Goal: Task Accomplishment & Management: Use online tool/utility

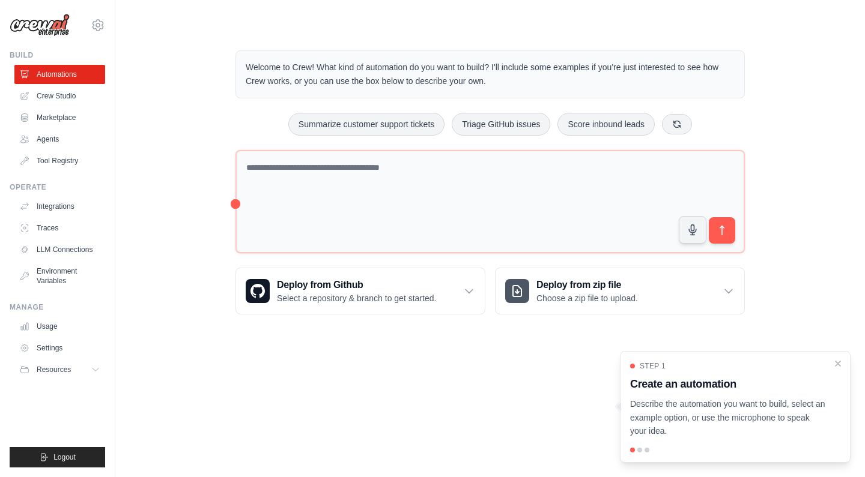
click at [398, 351] on body "[EMAIL_ADDRESS] Settings Build Automations Crew Studio" at bounding box center [432, 238] width 865 height 477
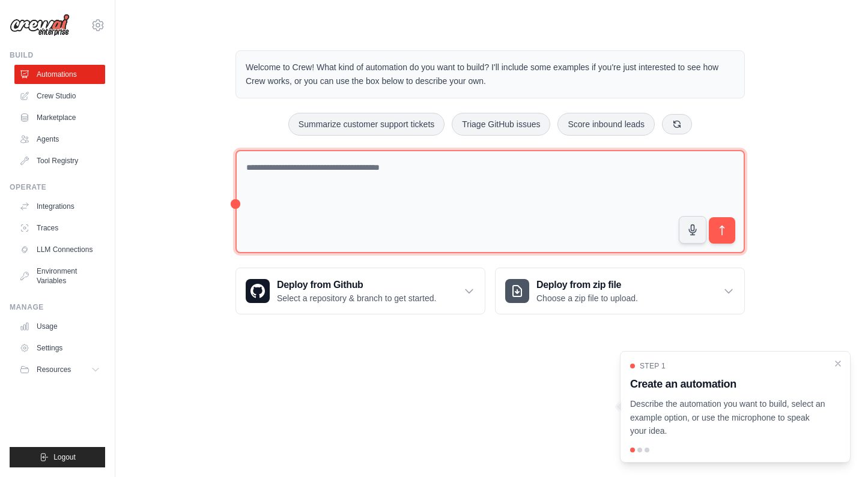
click at [319, 194] on textarea at bounding box center [489, 202] width 509 height 104
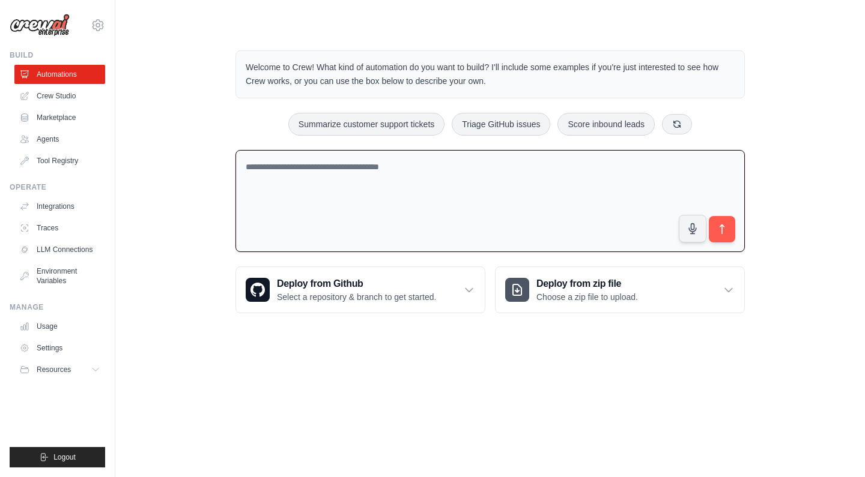
click at [279, 165] on textarea at bounding box center [489, 201] width 509 height 103
click at [264, 124] on div "Summarize customer support tickets Triage GitHub issues Score inbound leads" at bounding box center [489, 124] width 509 height 23
click at [61, 95] on link "Crew Studio" at bounding box center [61, 95] width 91 height 19
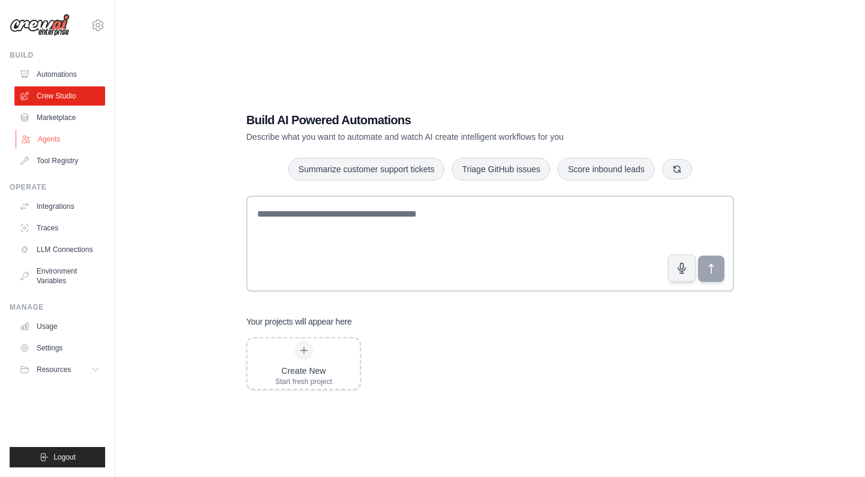
click at [49, 144] on link "Agents" at bounding box center [61, 139] width 91 height 19
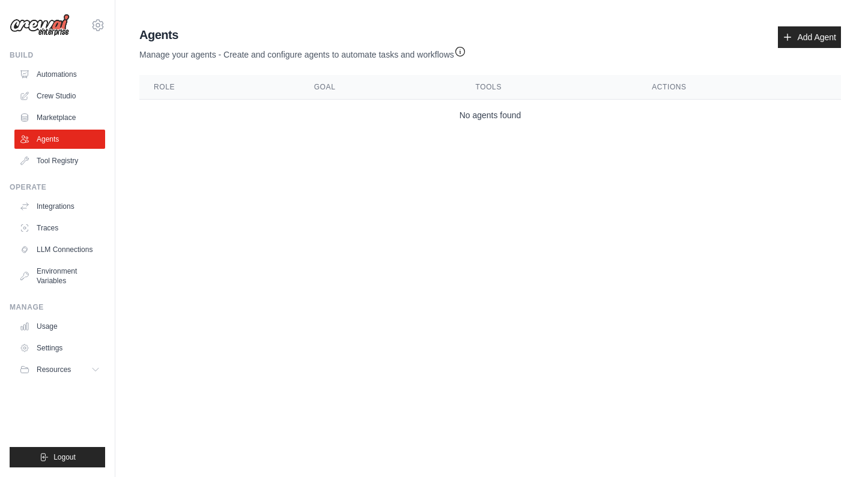
click at [228, 230] on body "[EMAIL_ADDRESS] Settings Build Automations Crew Studio" at bounding box center [432, 238] width 865 height 477
click at [802, 41] on link "Add Agent" at bounding box center [809, 37] width 63 height 22
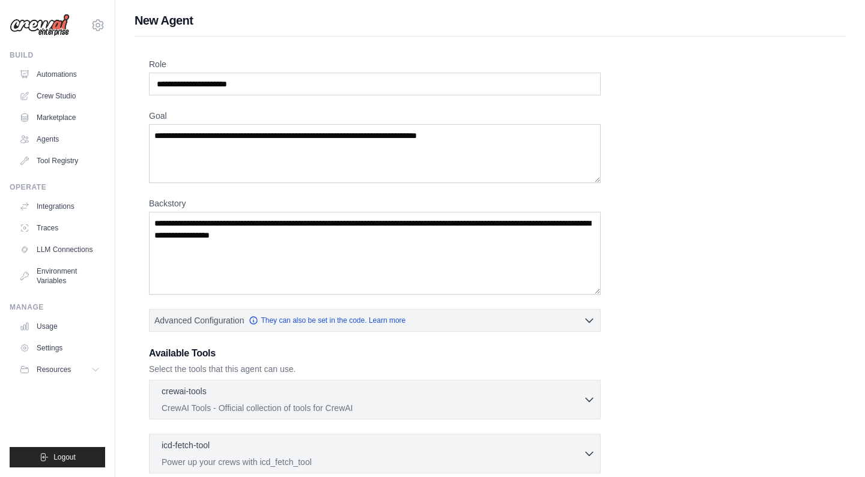
scroll to position [-1, 0]
click at [254, 73] on input "Role" at bounding box center [375, 84] width 452 height 23
click at [254, 79] on input "Role" at bounding box center [375, 84] width 452 height 23
click at [251, 156] on textarea "Goal" at bounding box center [375, 153] width 452 height 59
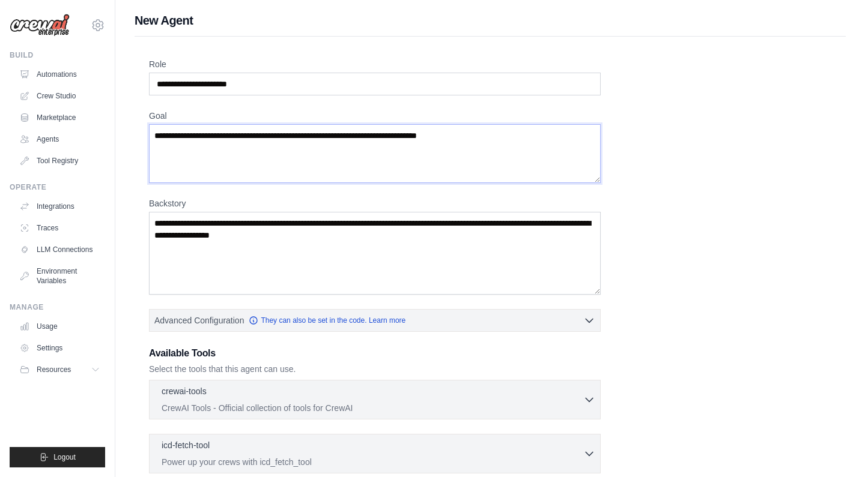
click at [252, 175] on textarea "Goal" at bounding box center [375, 153] width 452 height 59
click at [261, 204] on label "Backstory" at bounding box center [375, 204] width 452 height 12
click at [261, 212] on textarea "Backstory" at bounding box center [375, 253] width 452 height 83
click at [273, 232] on textarea "Backstory" at bounding box center [375, 253] width 452 height 83
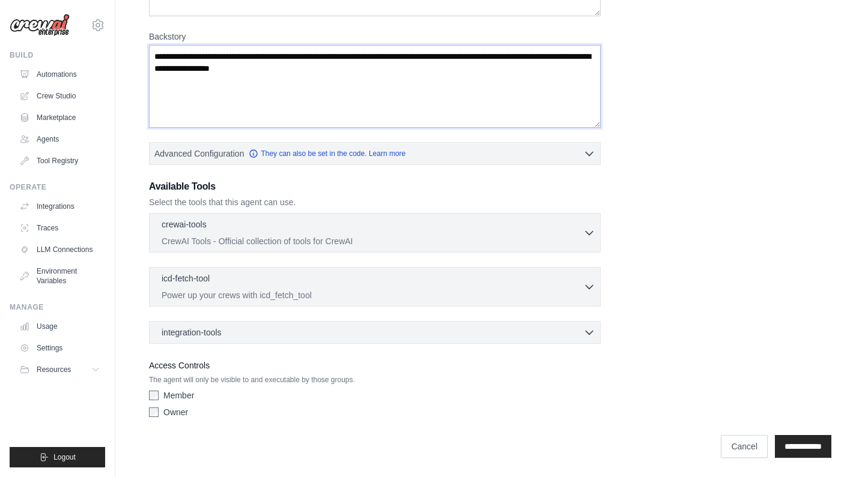
scroll to position [167, 0]
click at [777, 443] on input "**********" at bounding box center [803, 446] width 56 height 23
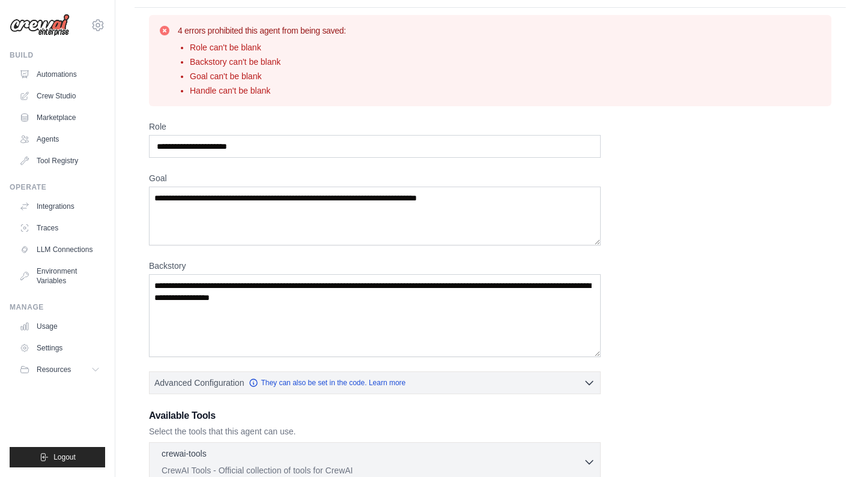
scroll to position [54, 0]
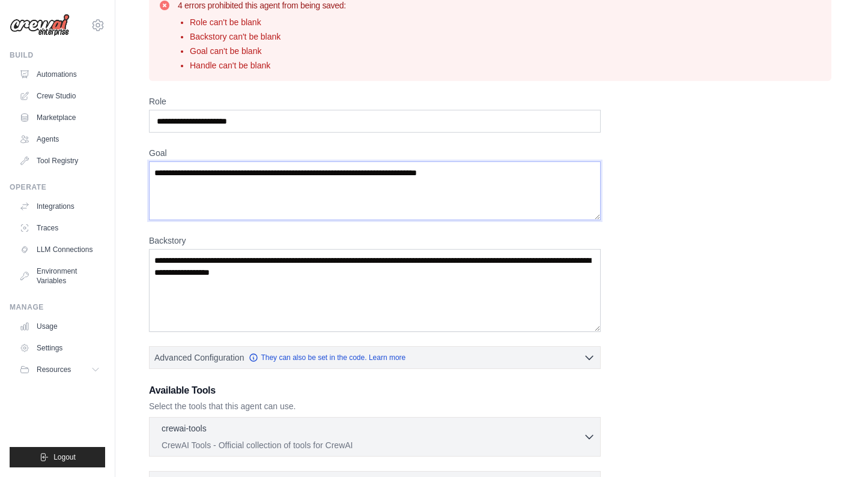
click at [292, 178] on textarea "Goal" at bounding box center [375, 191] width 452 height 59
click at [290, 223] on div "Role Goal Backstory Advanced Configuration They can also be set in the code. Le…" at bounding box center [490, 361] width 682 height 532
click at [288, 173] on textarea "Goal" at bounding box center [375, 191] width 452 height 59
click at [253, 117] on input "Role" at bounding box center [375, 121] width 452 height 23
click at [258, 119] on input "Role" at bounding box center [375, 121] width 452 height 23
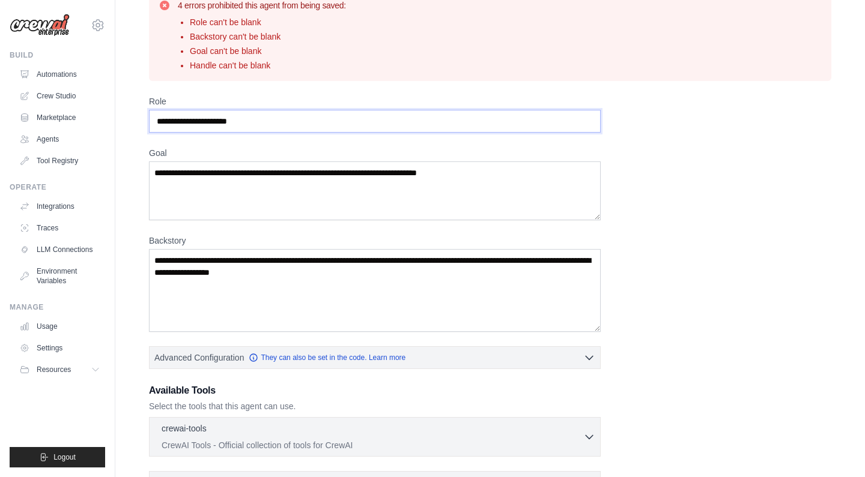
click at [258, 119] on input "Role" at bounding box center [375, 121] width 452 height 23
drag, startPoint x: 157, startPoint y: 261, endPoint x: 333, endPoint y: 294, distance: 179.0
click at [334, 296] on textarea "Backstory" at bounding box center [375, 290] width 452 height 83
click at [333, 294] on textarea "Backstory" at bounding box center [375, 290] width 452 height 83
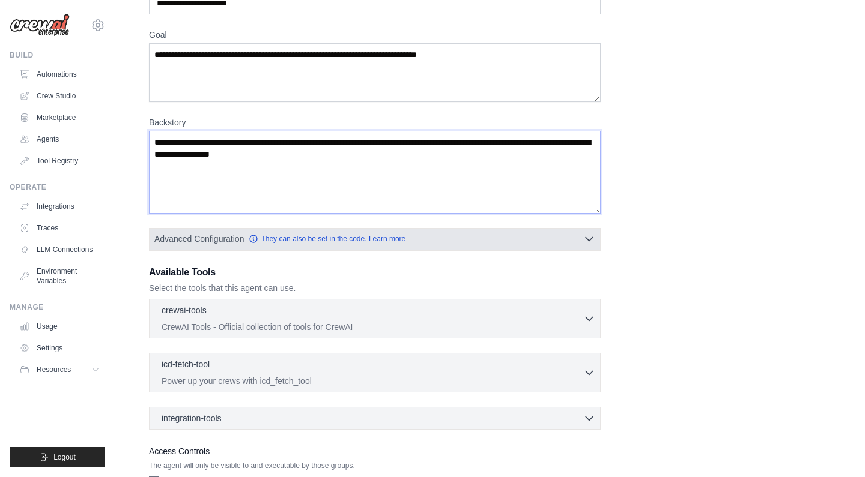
scroll to position [179, 0]
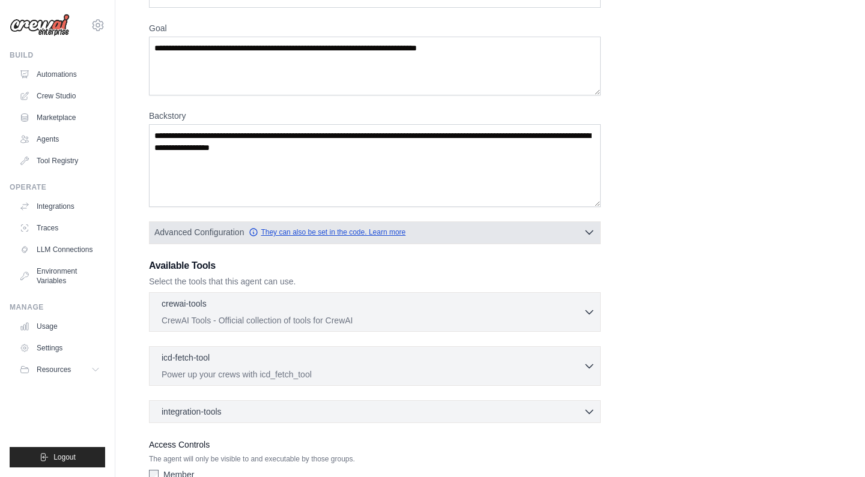
click at [331, 234] on link "They can also be set in the code. Learn more" at bounding box center [327, 233] width 157 height 10
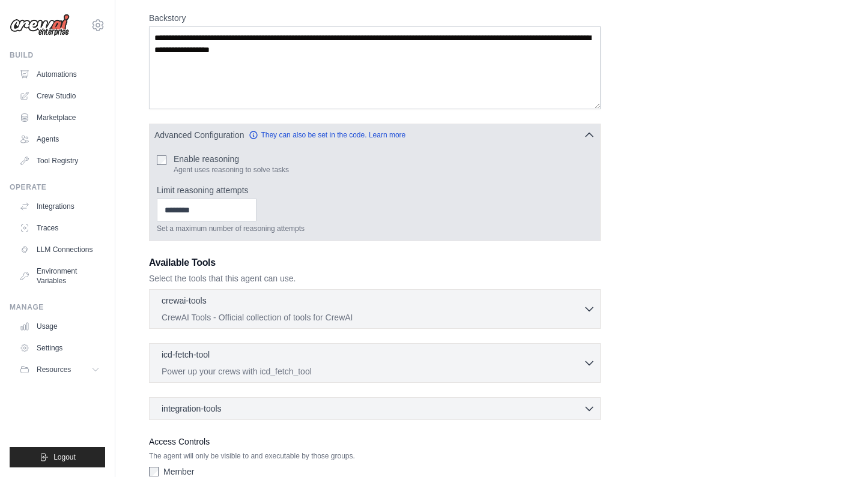
scroll to position [284, 0]
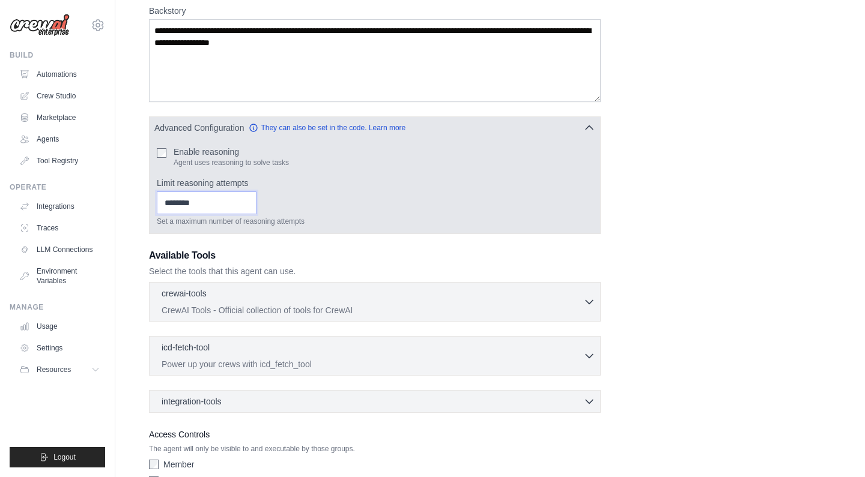
click at [212, 201] on input "Limit reasoning attempts" at bounding box center [207, 203] width 100 height 23
click at [212, 196] on input "Limit reasoning attempts" at bounding box center [207, 203] width 100 height 23
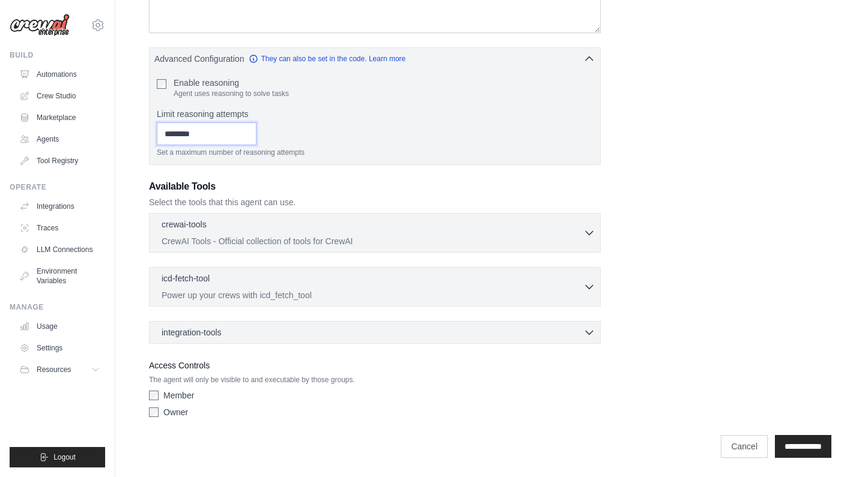
scroll to position [353, 0]
click at [235, 231] on div "crewai-tools 0 selected" at bounding box center [373, 225] width 422 height 14
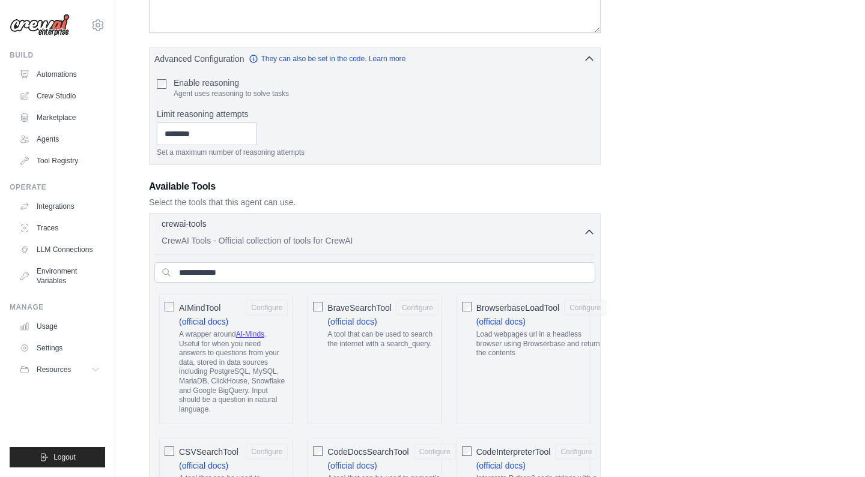
click at [235, 231] on div "crewai-tools 0 selected" at bounding box center [373, 225] width 422 height 14
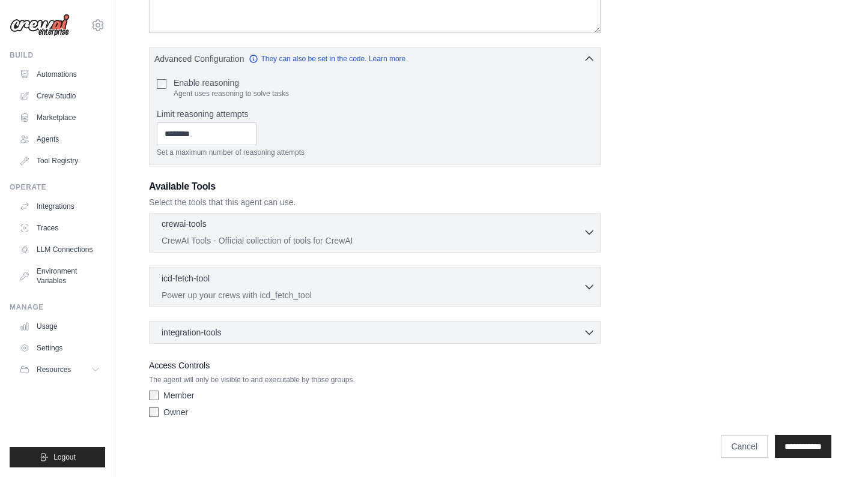
click at [235, 231] on div "crewai-tools 0 selected" at bounding box center [373, 225] width 422 height 14
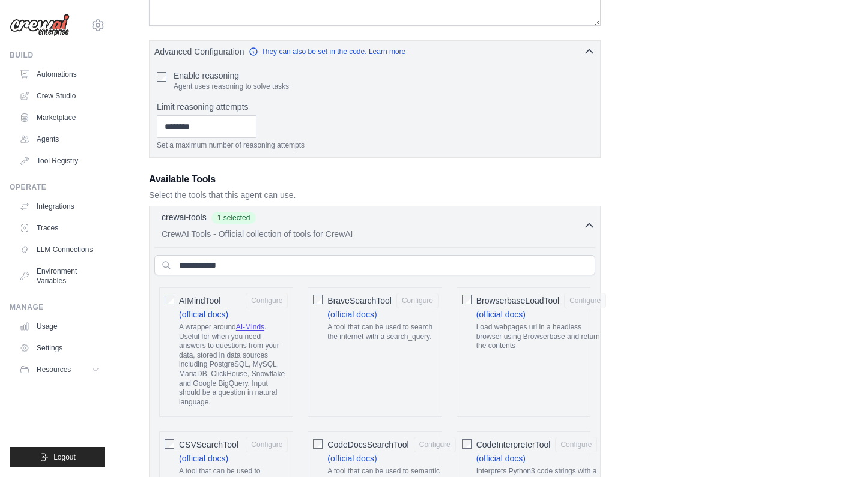
scroll to position [415, 0]
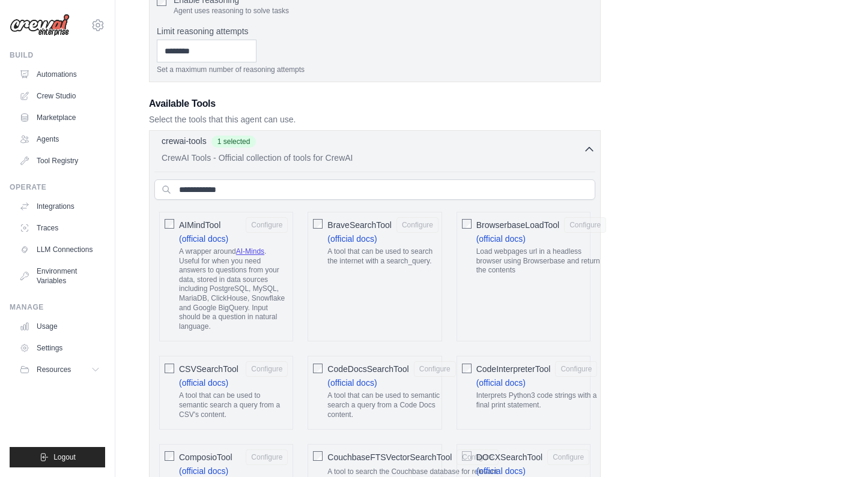
click at [588, 145] on icon "button" at bounding box center [589, 150] width 12 height 12
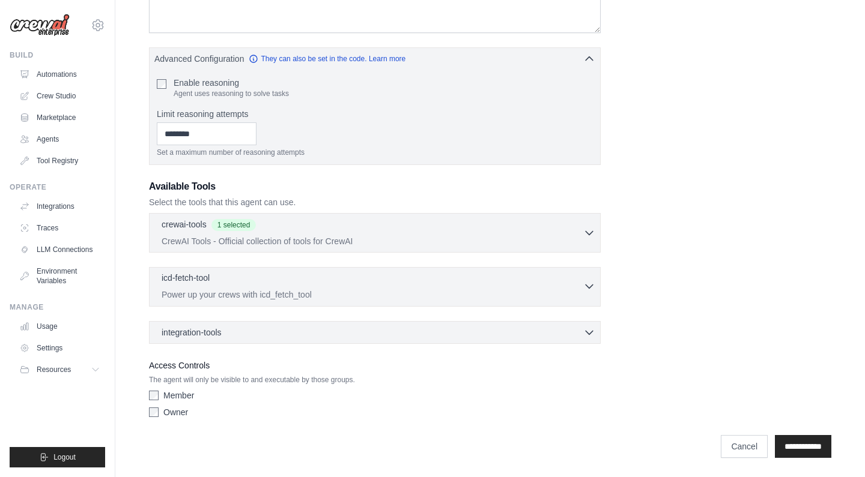
scroll to position [353, 0]
click at [589, 289] on icon "button" at bounding box center [589, 286] width 12 height 12
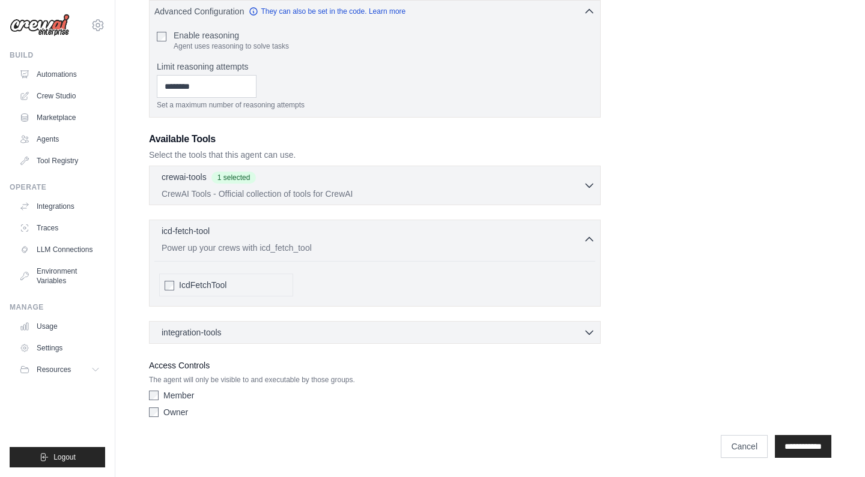
scroll to position [401, 0]
click at [588, 243] on icon "button" at bounding box center [589, 239] width 12 height 12
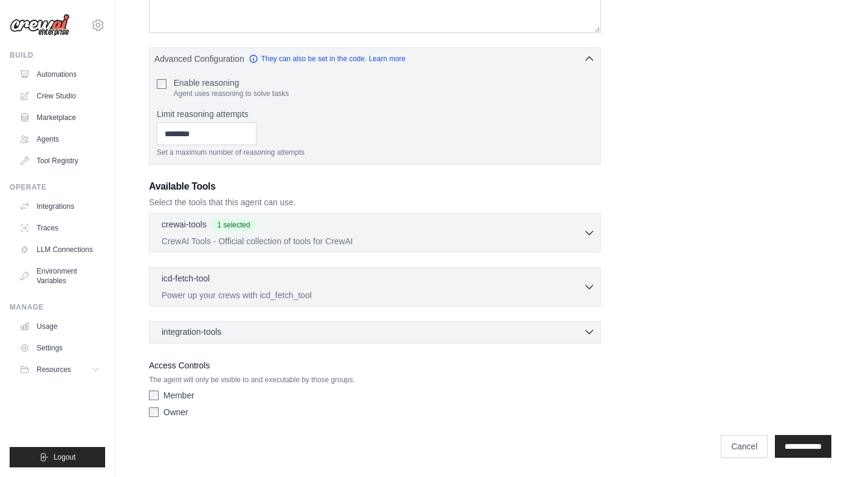
click at [474, 331] on div "integration-tools 0 selected" at bounding box center [379, 332] width 434 height 12
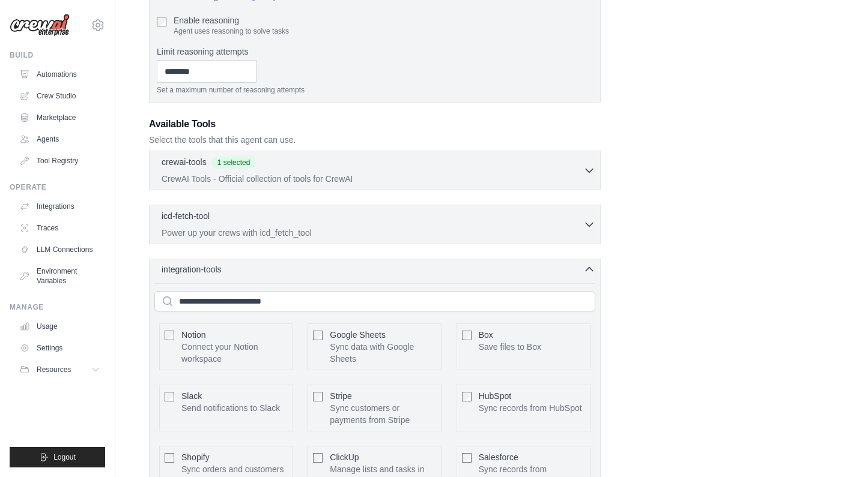
scroll to position [428, 0]
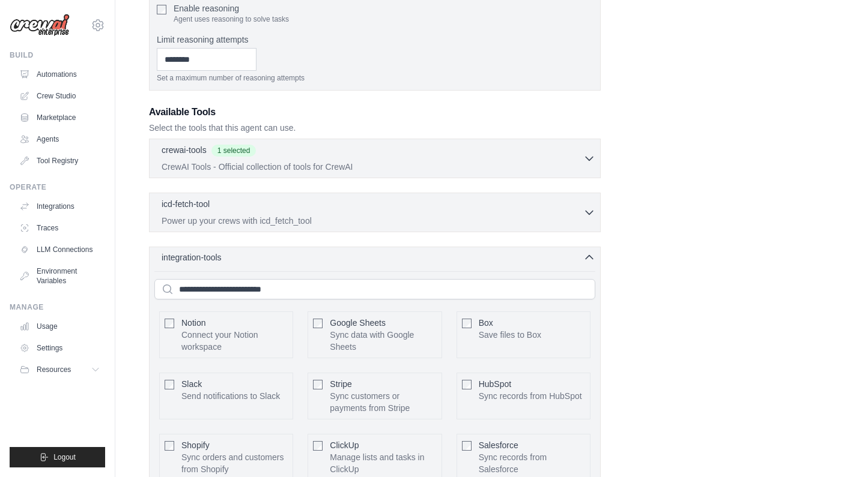
click at [589, 257] on icon "button" at bounding box center [589, 258] width 12 height 12
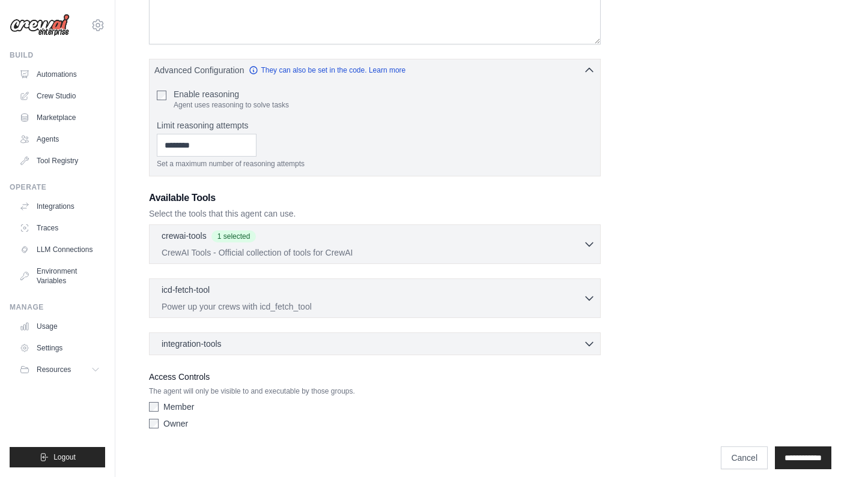
scroll to position [339, 0]
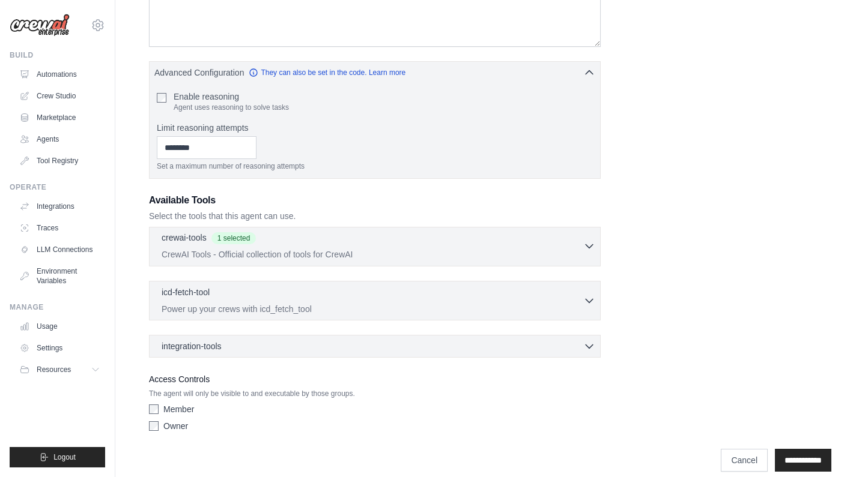
click at [519, 240] on div "crewai-tools 1 selected" at bounding box center [373, 239] width 422 height 14
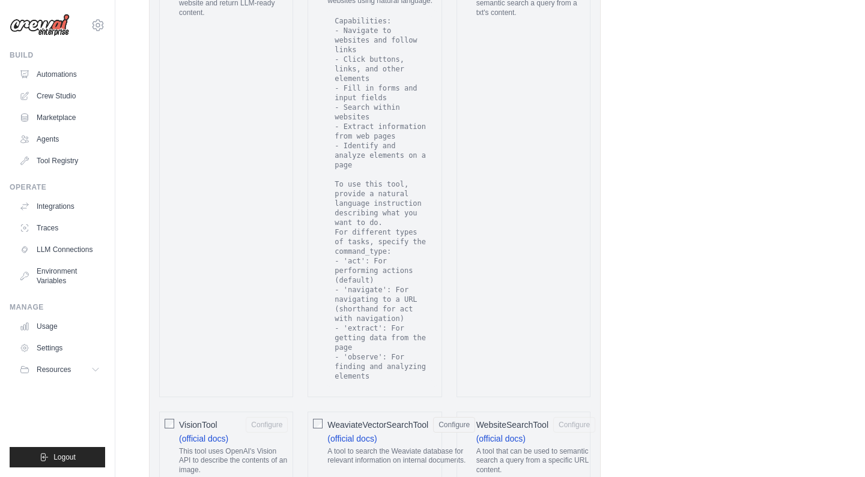
scroll to position [2510, 0]
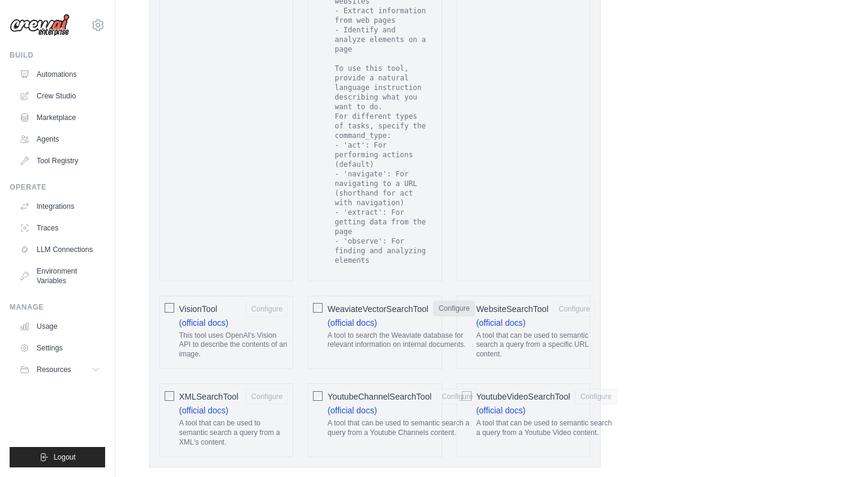
click at [455, 301] on button "Configure" at bounding box center [454, 309] width 42 height 16
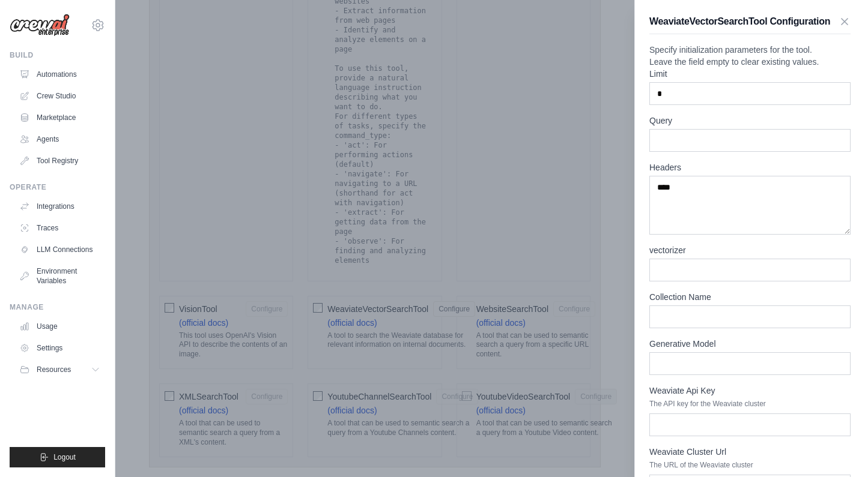
click at [850, 26] on div "WeaviateVectorSearchTool Configuration Specify initialization parameters for th…" at bounding box center [750, 283] width 230 height 567
click at [845, 25] on icon "button" at bounding box center [844, 21] width 12 height 12
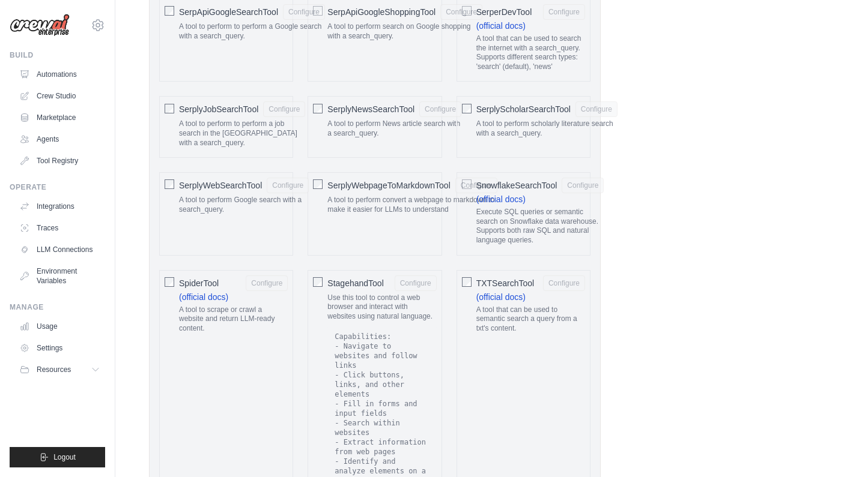
scroll to position [1779, 0]
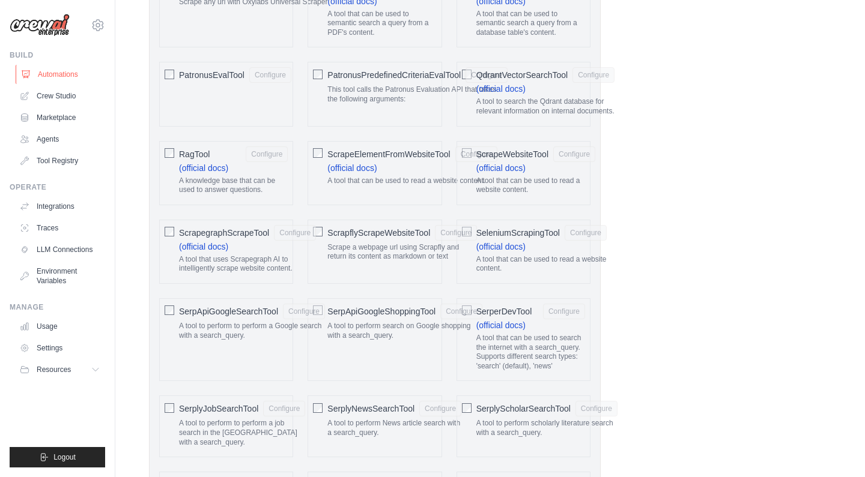
click at [65, 72] on link "Automations" at bounding box center [61, 74] width 91 height 19
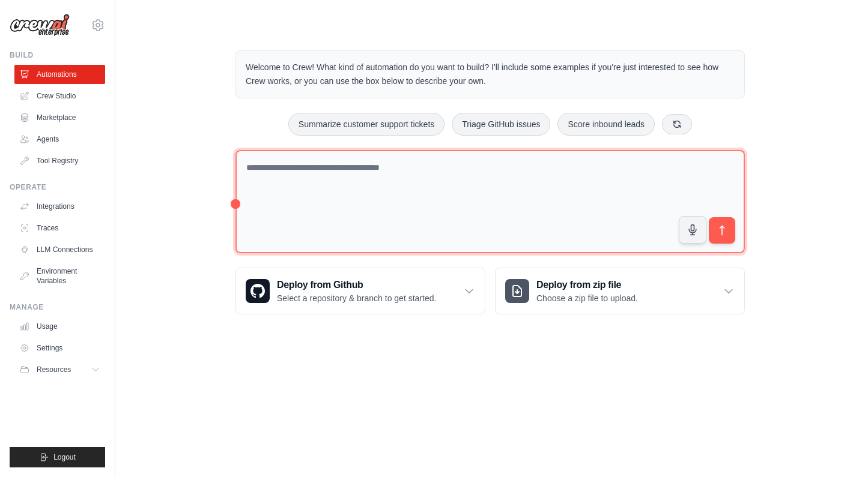
click at [299, 161] on textarea at bounding box center [489, 202] width 509 height 104
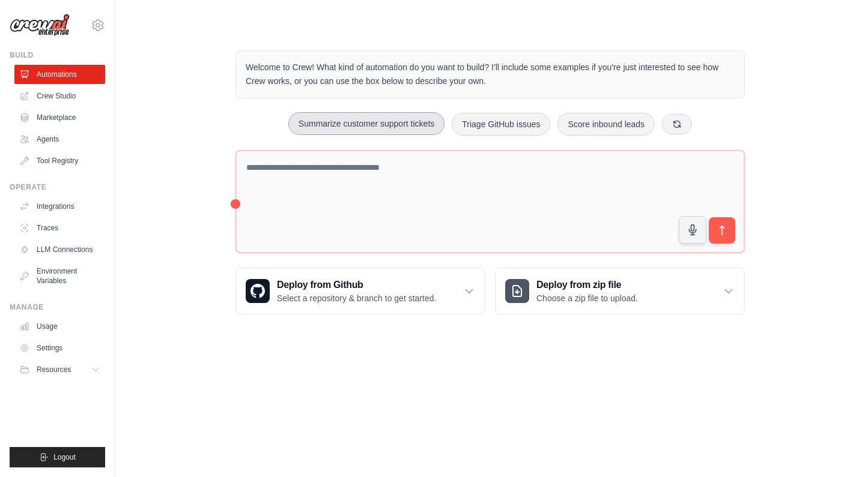
click at [342, 119] on button "Summarize customer support tickets" at bounding box center [366, 123] width 156 height 23
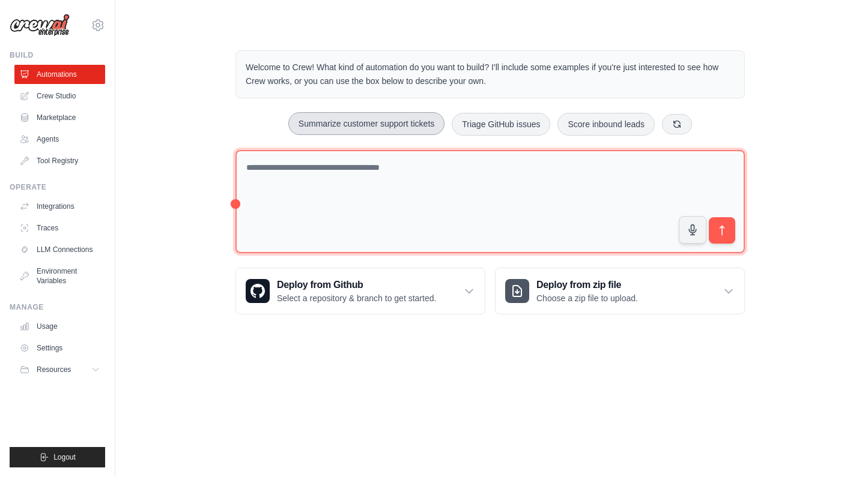
type textarea "**********"
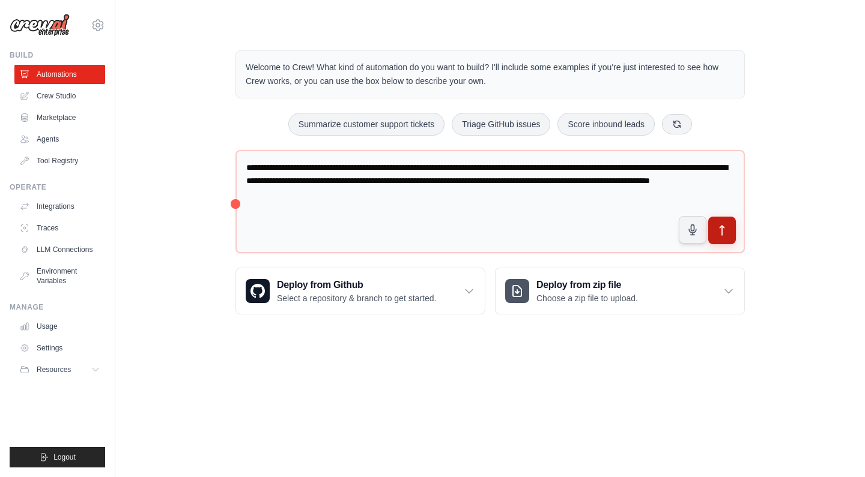
click at [725, 228] on icon "submit" at bounding box center [722, 231] width 13 height 13
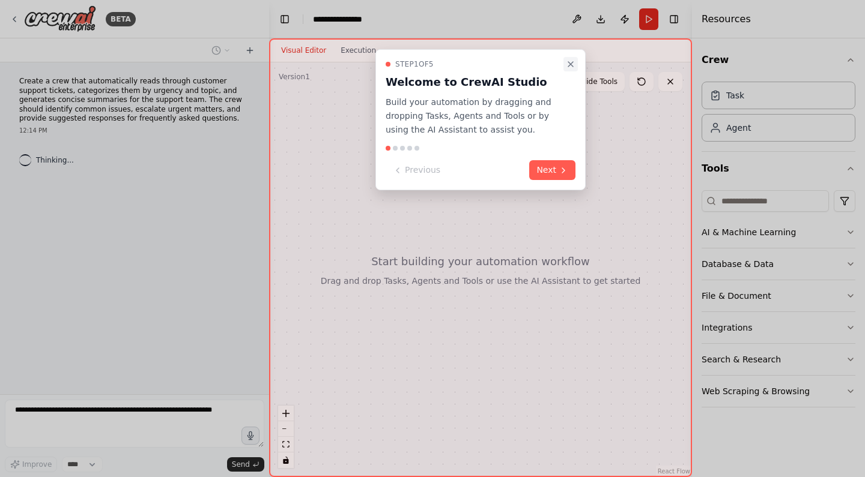
click at [572, 57] on button "Close walkthrough" at bounding box center [570, 64] width 14 height 14
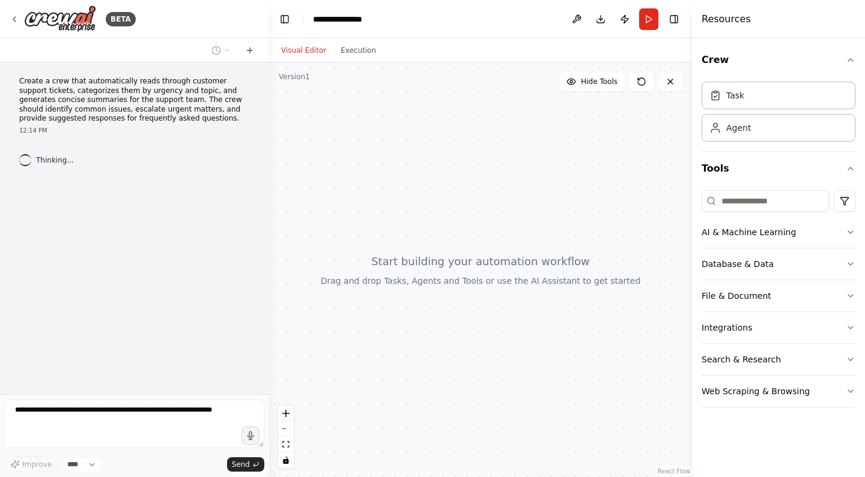
click at [509, 168] on div at bounding box center [480, 269] width 423 height 415
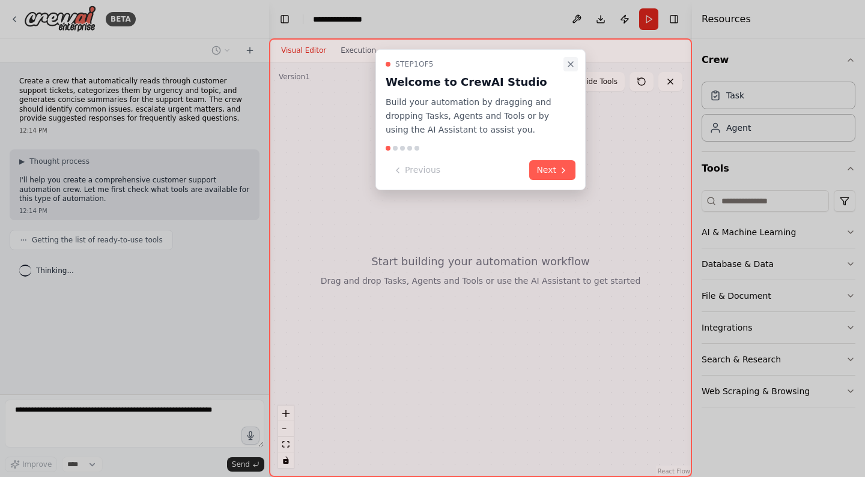
click at [569, 58] on button "Close walkthrough" at bounding box center [570, 64] width 14 height 14
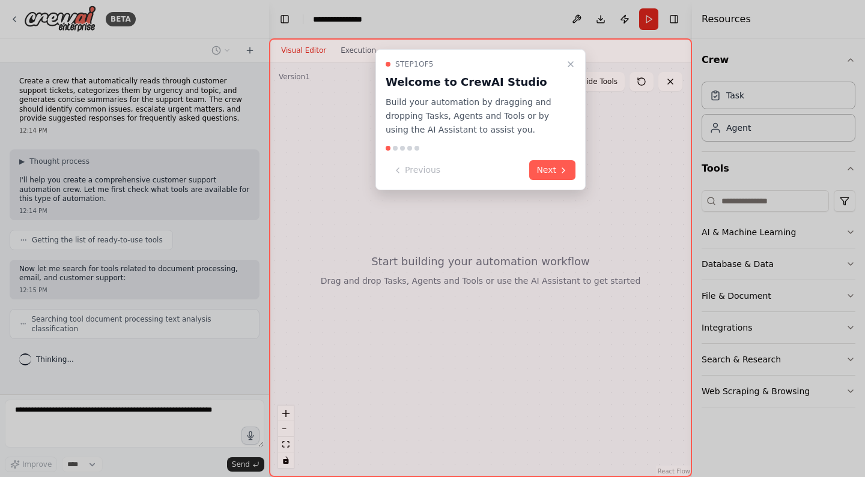
click at [556, 180] on div "Step 1 of 5 Welcome to CrewAI Studio Build your automation by dragging and drop…" at bounding box center [480, 119] width 210 height 141
click at [561, 174] on icon at bounding box center [563, 171] width 10 height 10
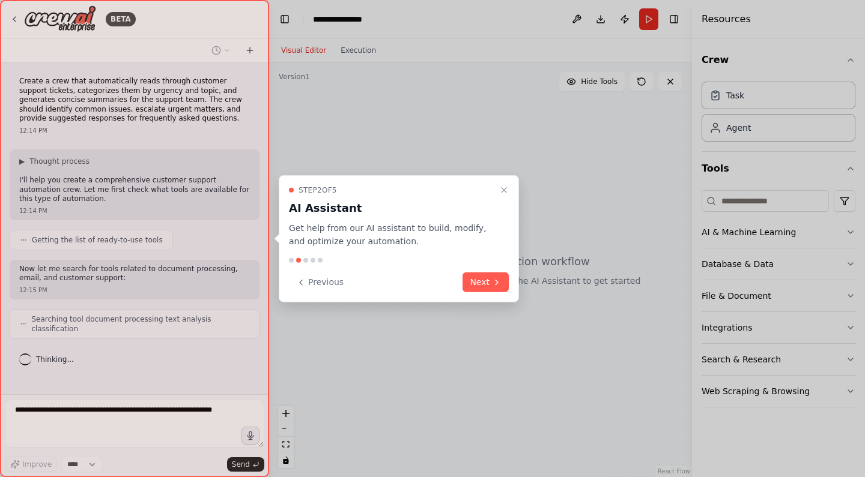
scroll to position [2, 0]
click at [480, 275] on button "Next" at bounding box center [485, 283] width 46 height 20
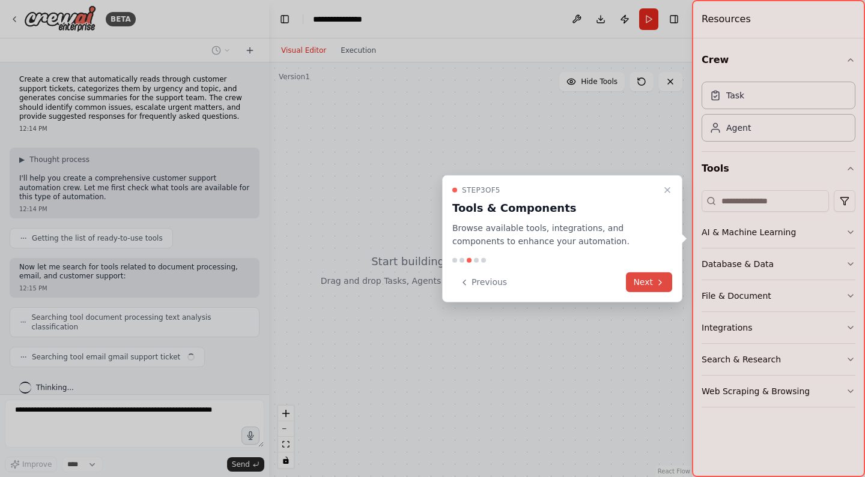
click at [635, 281] on button "Next" at bounding box center [649, 283] width 46 height 20
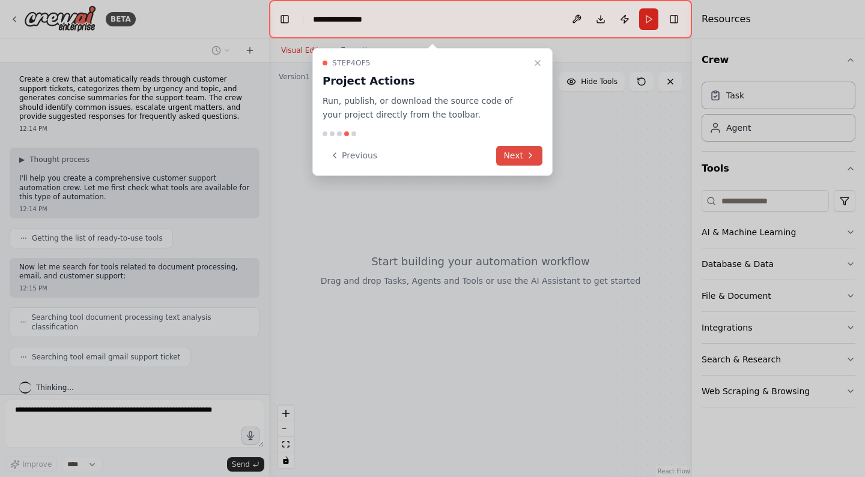
click at [516, 146] on button "Next" at bounding box center [519, 156] width 46 height 20
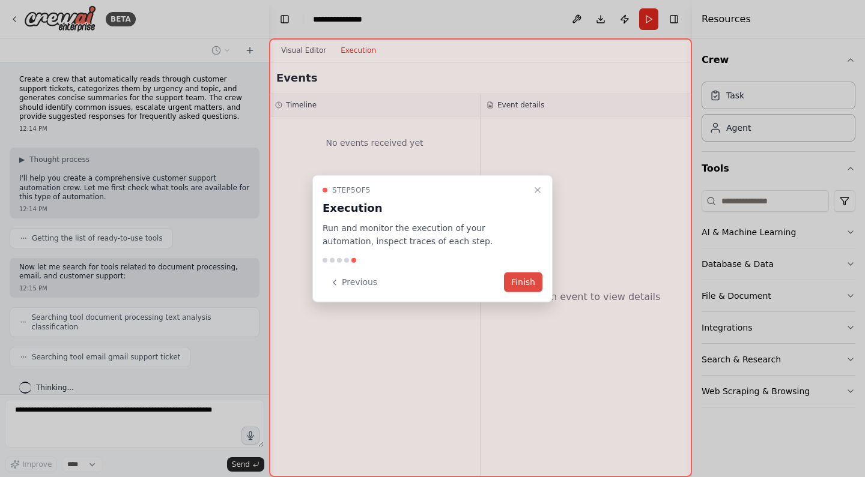
click at [524, 283] on button "Finish" at bounding box center [523, 283] width 38 height 20
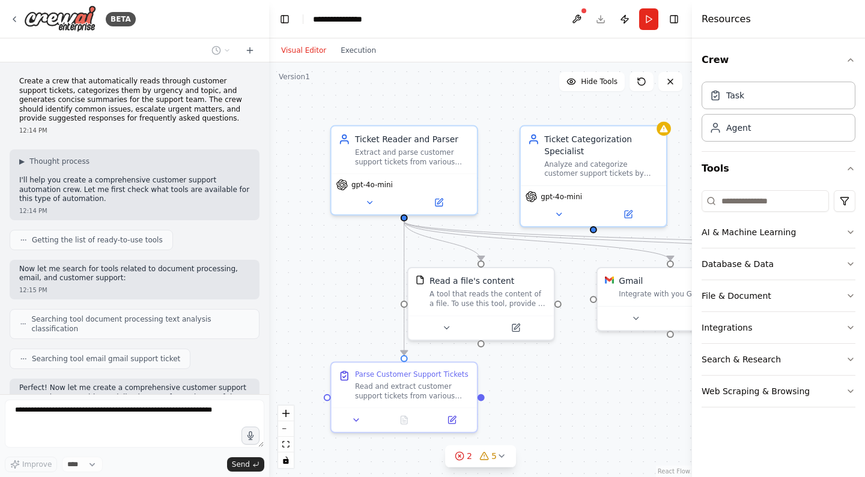
scroll to position [0, 0]
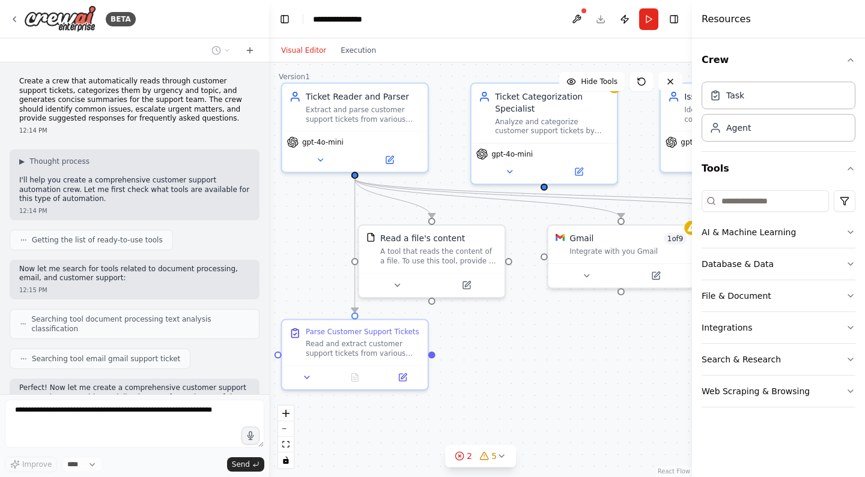
drag, startPoint x: 389, startPoint y: 272, endPoint x: 339, endPoint y: 229, distance: 66.0
click at [340, 229] on div ".deletable-edge-delete-btn { width: 20px; height: 20px; border: 0px solid #ffff…" at bounding box center [480, 269] width 423 height 415
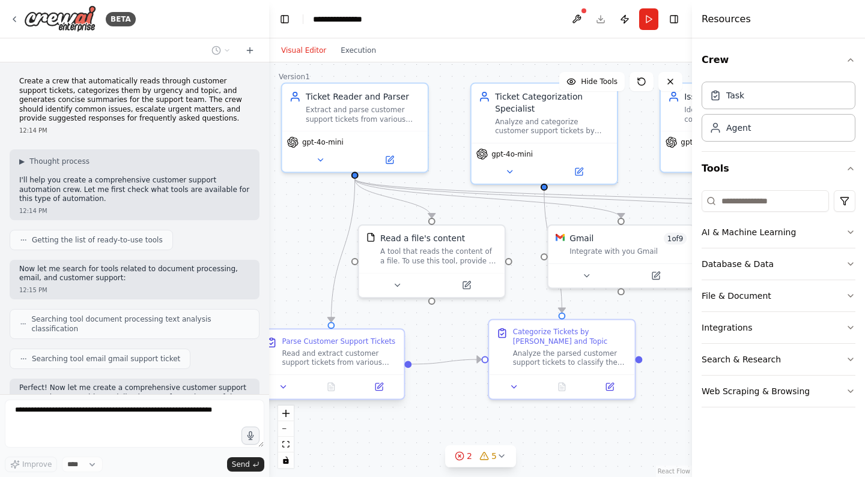
scroll to position [328, 0]
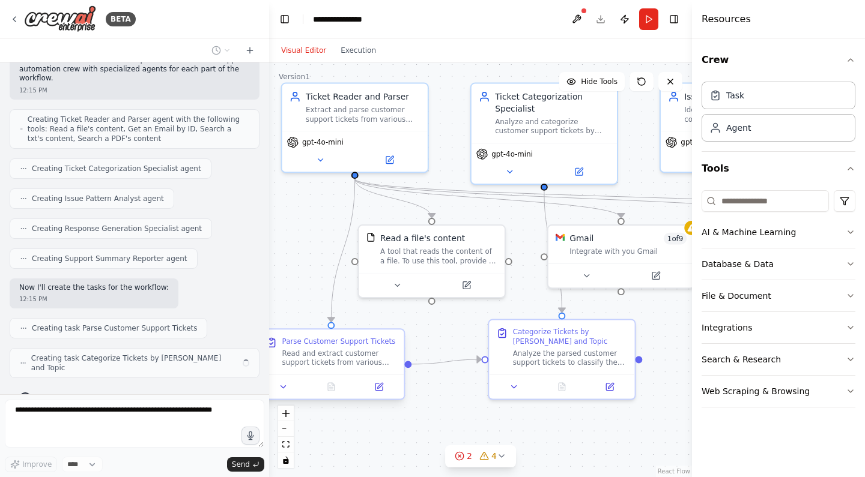
drag, startPoint x: 384, startPoint y: 345, endPoint x: 367, endPoint y: 355, distance: 20.2
click at [367, 355] on div "Read and extract customer support tickets from various sources including {ticke…" at bounding box center [339, 358] width 115 height 19
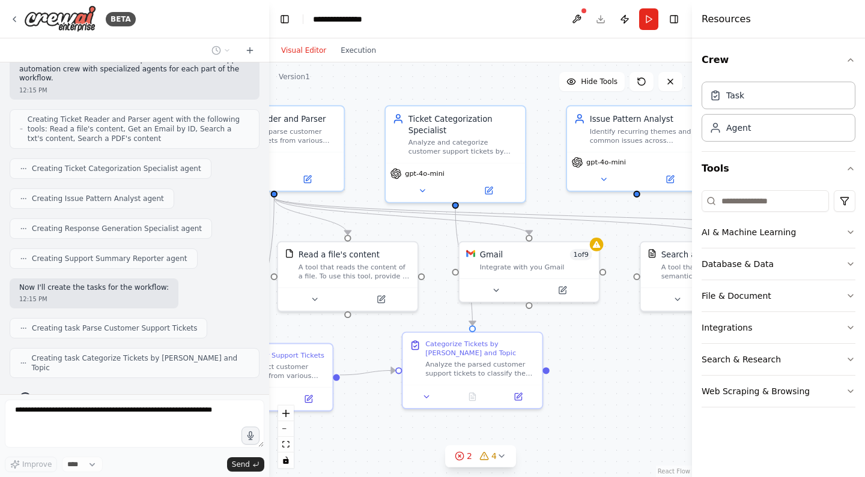
drag, startPoint x: 666, startPoint y: 320, endPoint x: 579, endPoint y: 327, distance: 86.8
click at [579, 328] on div ".deletable-edge-delete-btn { width: 20px; height: 20px; border: 0px solid #ffff…" at bounding box center [480, 269] width 423 height 415
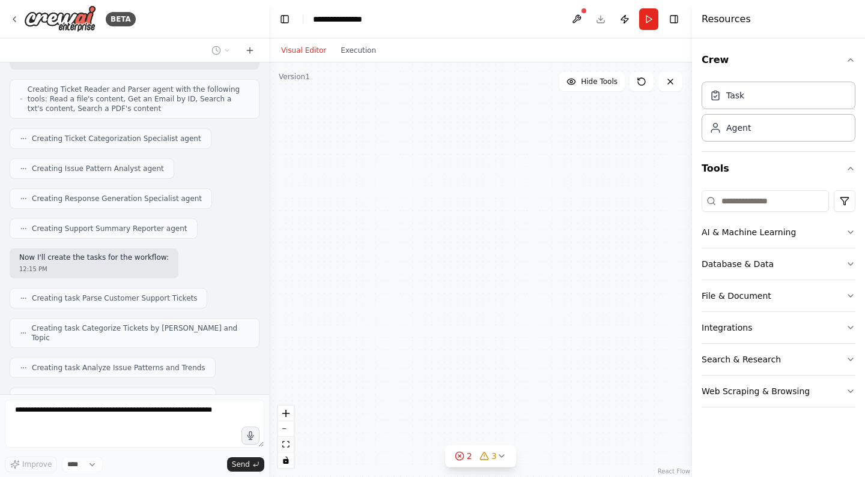
scroll to position [389, 0]
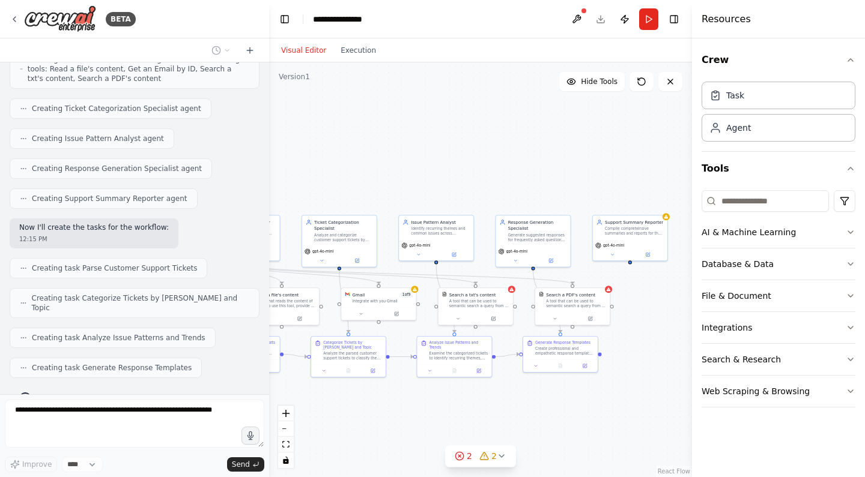
drag, startPoint x: 557, startPoint y: 395, endPoint x: 317, endPoint y: 393, distance: 239.6
click at [317, 393] on div ".deletable-edge-delete-btn { width: 20px; height: 20px; border: 0px solid #ffff…" at bounding box center [480, 269] width 423 height 415
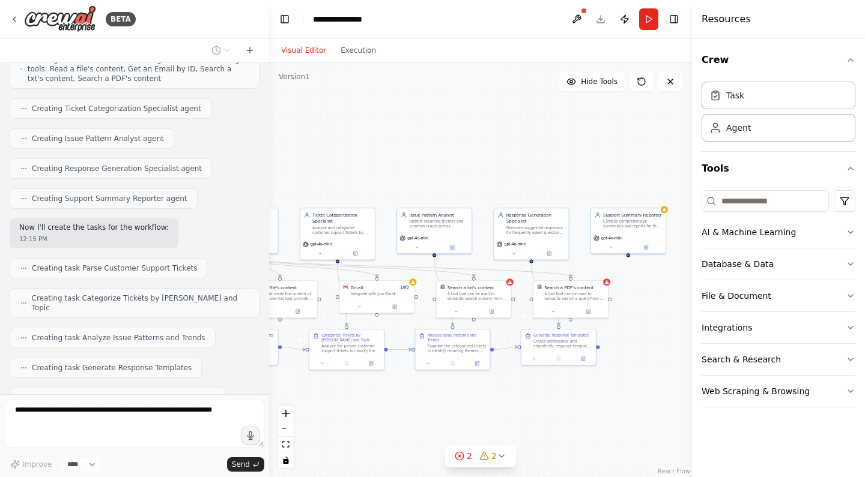
scroll to position [419, 0]
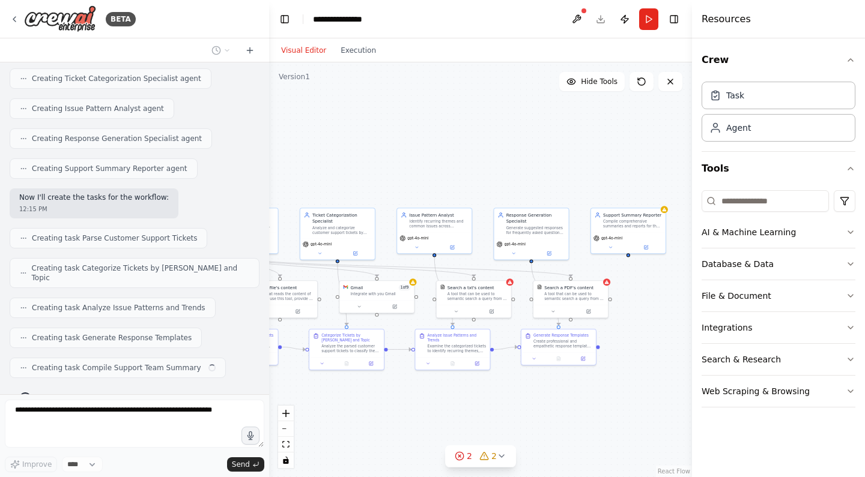
drag, startPoint x: 388, startPoint y: 420, endPoint x: 466, endPoint y: 415, distance: 78.2
click at [467, 415] on div ".deletable-edge-delete-btn { width: 20px; height: 20px; border: 0px solid #ffff…" at bounding box center [480, 269] width 423 height 415
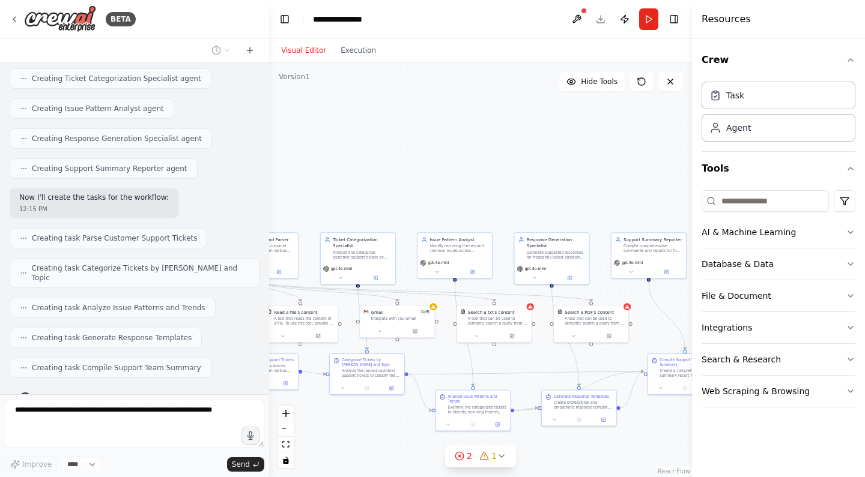
scroll to position [488, 0]
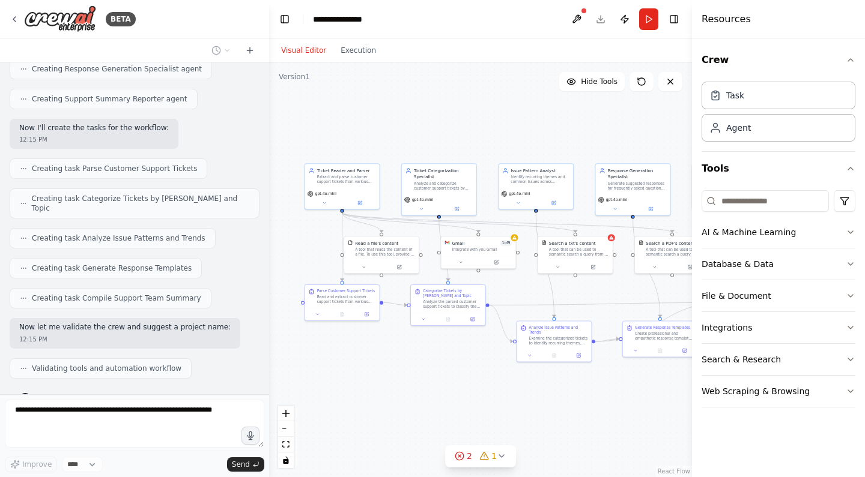
drag, startPoint x: 383, startPoint y: 415, endPoint x: 478, endPoint y: 370, distance: 105.6
click at [478, 370] on div ".deletable-edge-delete-btn { width: 20px; height: 20px; border: 0px solid #ffff…" at bounding box center [480, 269] width 423 height 415
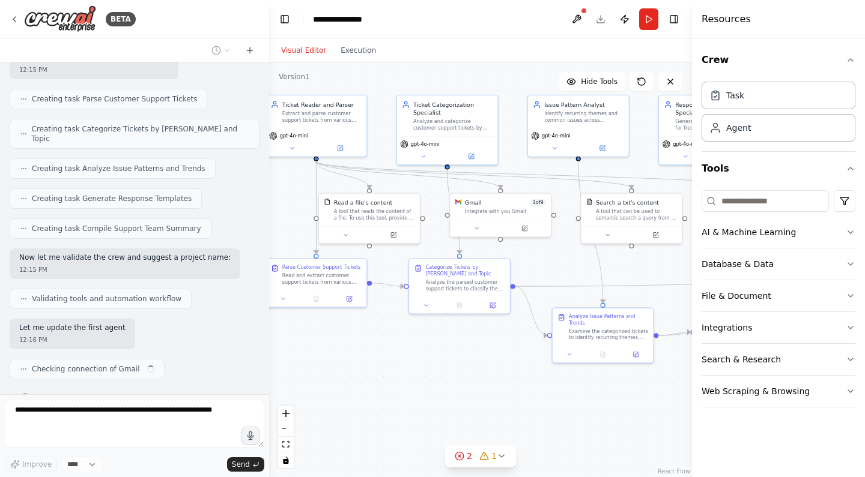
drag, startPoint x: 437, startPoint y: 366, endPoint x: 513, endPoint y: 388, distance: 79.4
click at [515, 389] on div ".deletable-edge-delete-btn { width: 20px; height: 20px; border: 0px solid #ffff…" at bounding box center [480, 269] width 423 height 415
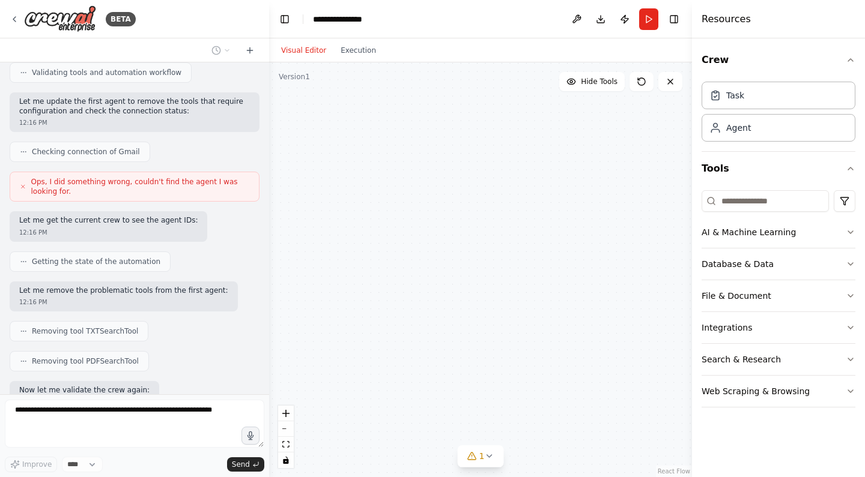
scroll to position [845, 0]
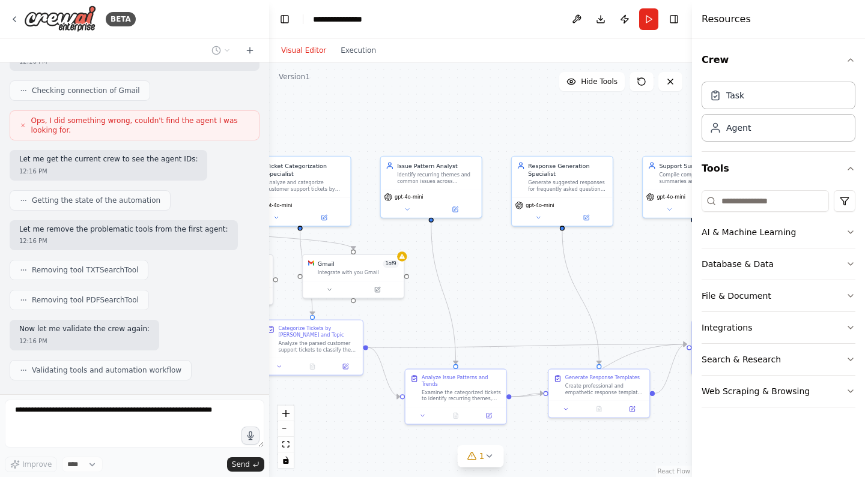
drag, startPoint x: 530, startPoint y: 383, endPoint x: 317, endPoint y: 428, distance: 217.3
click at [317, 428] on div ".deletable-edge-delete-btn { width: 20px; height: 20px; border: 0px solid #ffff…" at bounding box center [480, 269] width 423 height 415
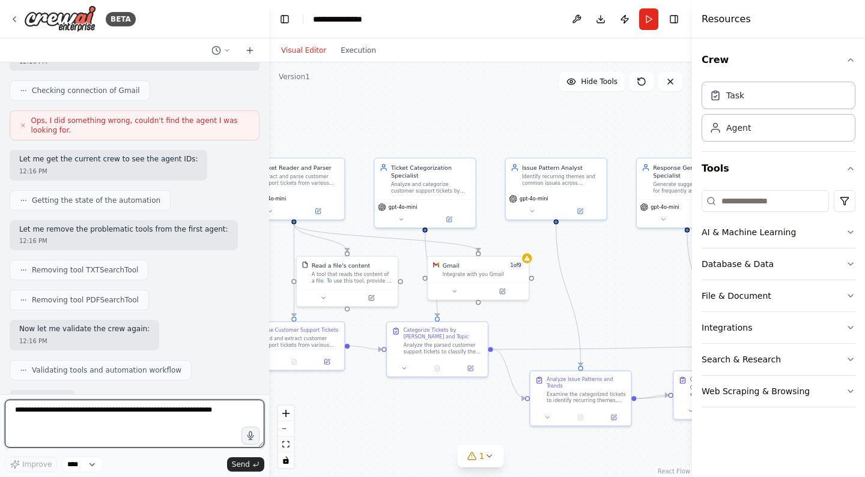
drag, startPoint x: 330, startPoint y: 417, endPoint x: 465, endPoint y: 417, distance: 135.1
click at [465, 417] on div ".deletable-edge-delete-btn { width: 20px; height: 20px; border: 0px solid #ffff…" at bounding box center [480, 269] width 423 height 415
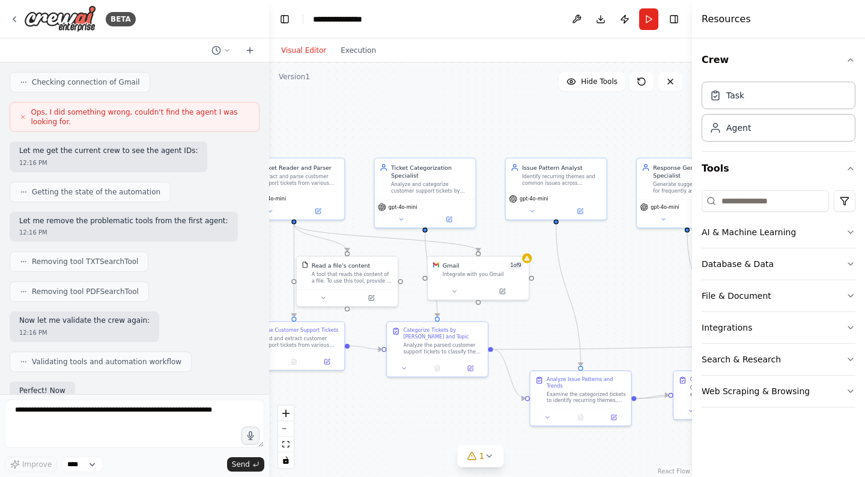
scroll to position [915, 0]
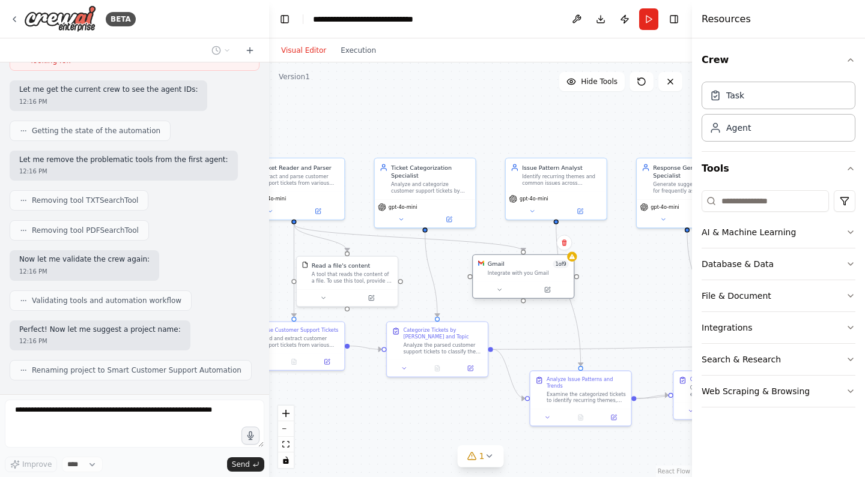
drag, startPoint x: 475, startPoint y: 276, endPoint x: 521, endPoint y: 278, distance: 46.3
click at [521, 278] on div "Gmail 1 of 9 Integrate with you Gmail" at bounding box center [523, 268] width 101 height 26
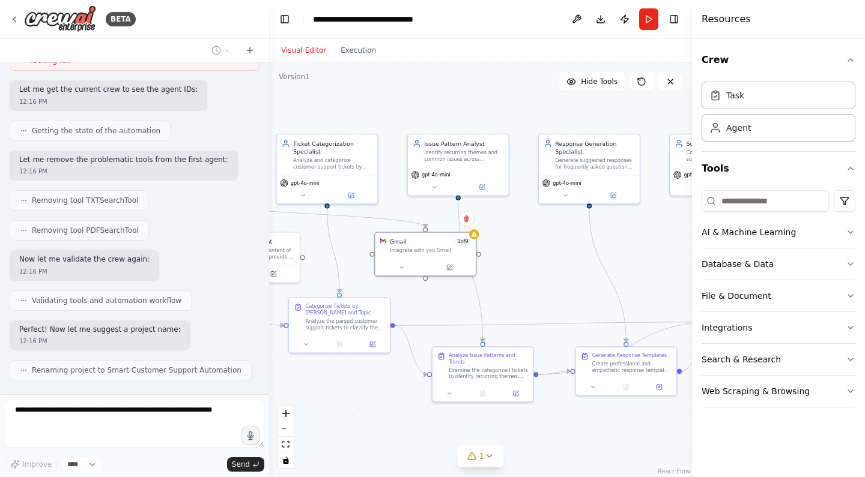
drag, startPoint x: 420, startPoint y: 413, endPoint x: 320, endPoint y: 387, distance: 103.0
click at [321, 388] on div ".deletable-edge-delete-btn { width: 20px; height: 20px; border: 0px solid #ffff…" at bounding box center [480, 269] width 423 height 415
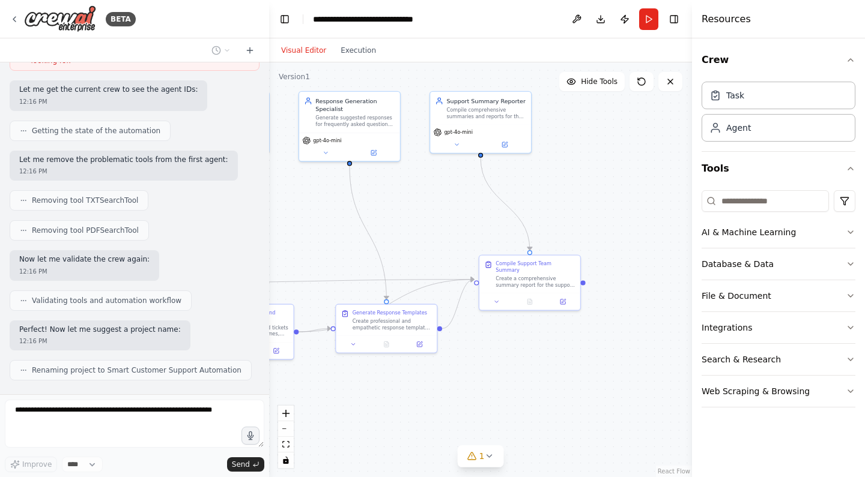
drag, startPoint x: 516, startPoint y: 415, endPoint x: 277, endPoint y: 372, distance: 242.8
click at [277, 373] on div ".deletable-edge-delete-btn { width: 20px; height: 20px; border: 0px solid #ffff…" at bounding box center [480, 269] width 423 height 415
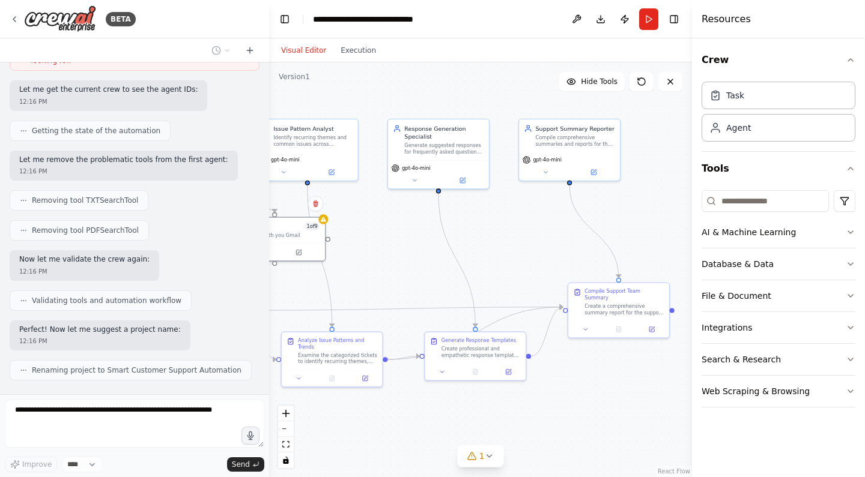
drag, startPoint x: 550, startPoint y: 372, endPoint x: 692, endPoint y: 391, distance: 143.0
click at [692, 391] on div "BETA Create a crew that automatically reads through customer support tickets, c…" at bounding box center [432, 238] width 865 height 477
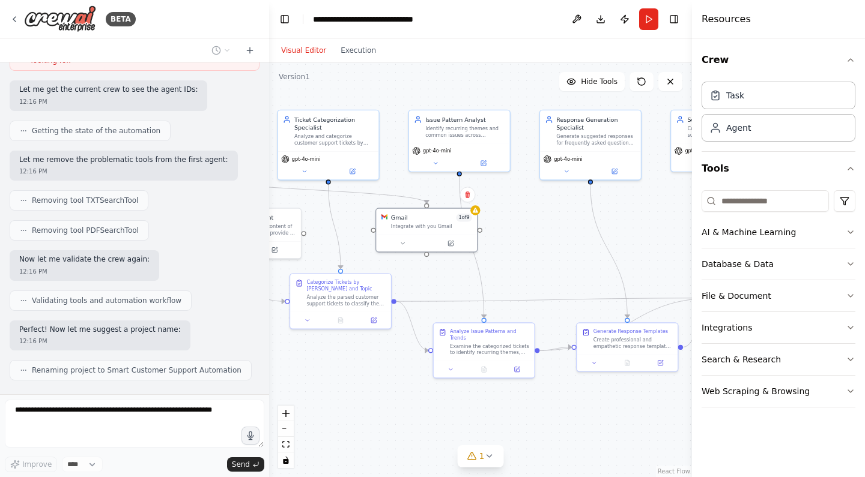
drag, startPoint x: 531, startPoint y: 391, endPoint x: 688, endPoint y: 391, distance: 157.3
click at [688, 391] on div "BETA Create a crew that automatically reads through customer support tickets, c…" at bounding box center [432, 238] width 865 height 477
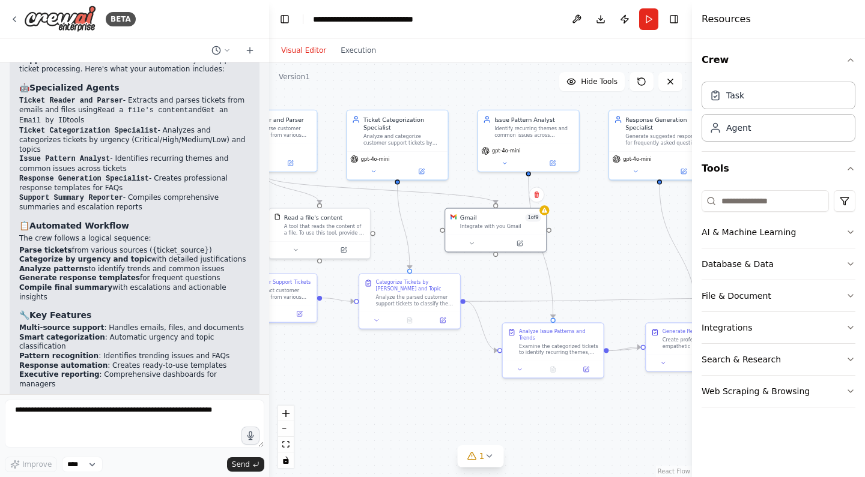
drag, startPoint x: 365, startPoint y: 389, endPoint x: 377, endPoint y: 389, distance: 11.4
click at [377, 389] on div ".deletable-edge-delete-btn { width: 20px; height: 20px; border: 0px solid #ffff…" at bounding box center [480, 269] width 423 height 415
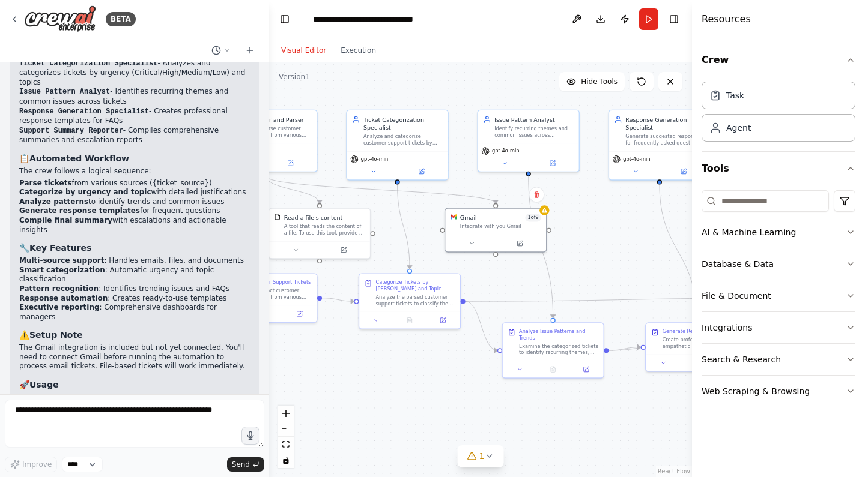
scroll to position [1350, 0]
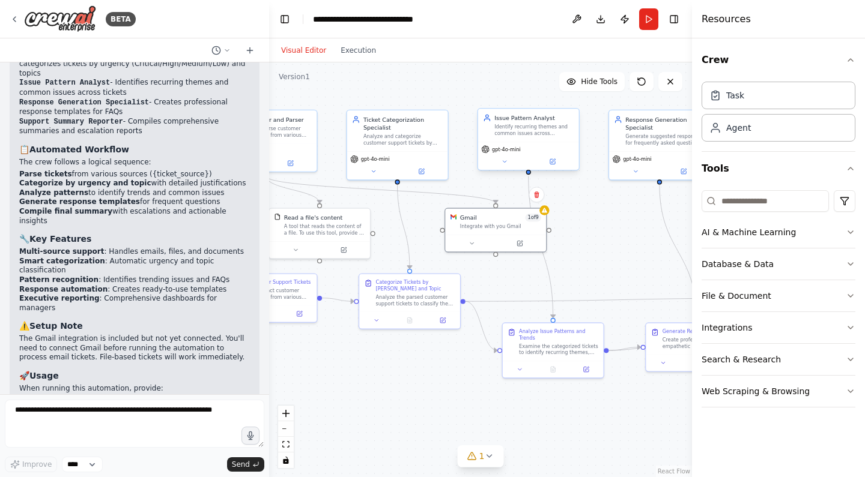
click at [510, 131] on div "Identify recurring themes and common issues across customer support tickets, tr…" at bounding box center [533, 130] width 79 height 13
click at [781, 99] on div "Task" at bounding box center [778, 95] width 154 height 28
click at [759, 127] on div "Agent" at bounding box center [778, 127] width 154 height 28
drag, startPoint x: 628, startPoint y: 252, endPoint x: 639, endPoint y: 252, distance: 11.4
click at [639, 252] on div ".deletable-edge-delete-btn { width: 20px; height: 20px; border: 0px solid #ffff…" at bounding box center [480, 269] width 423 height 415
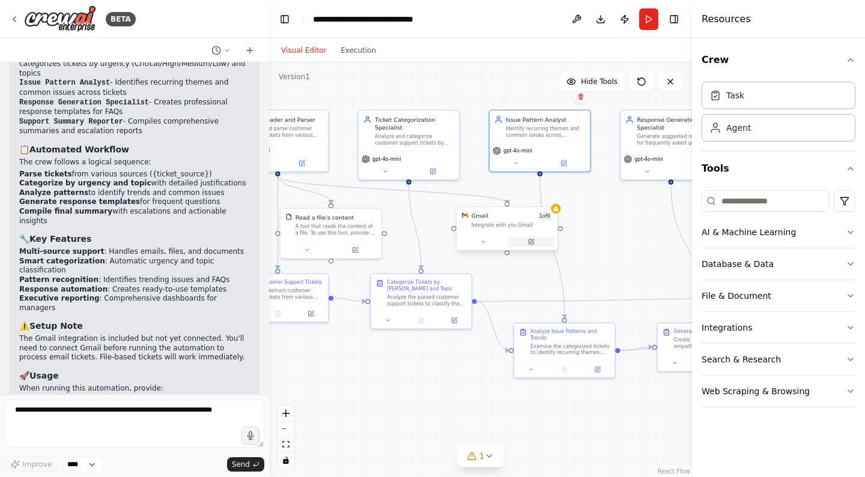
click at [528, 242] on icon at bounding box center [530, 242] width 5 height 5
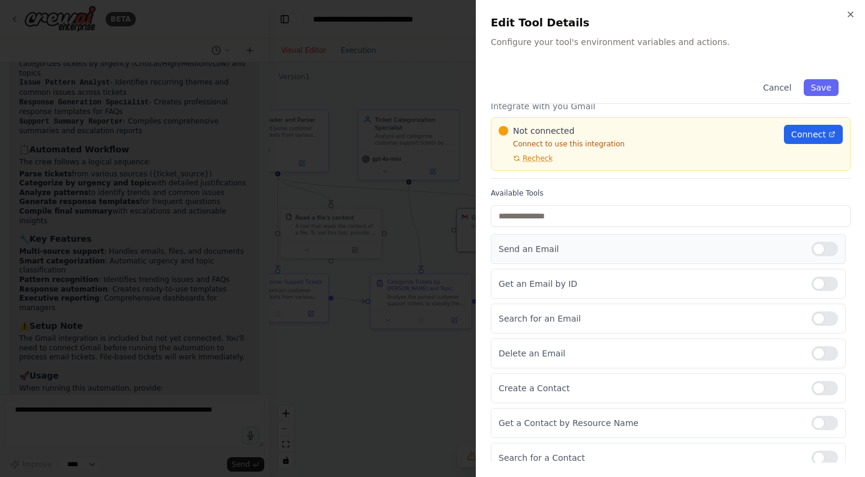
scroll to position [32, 0]
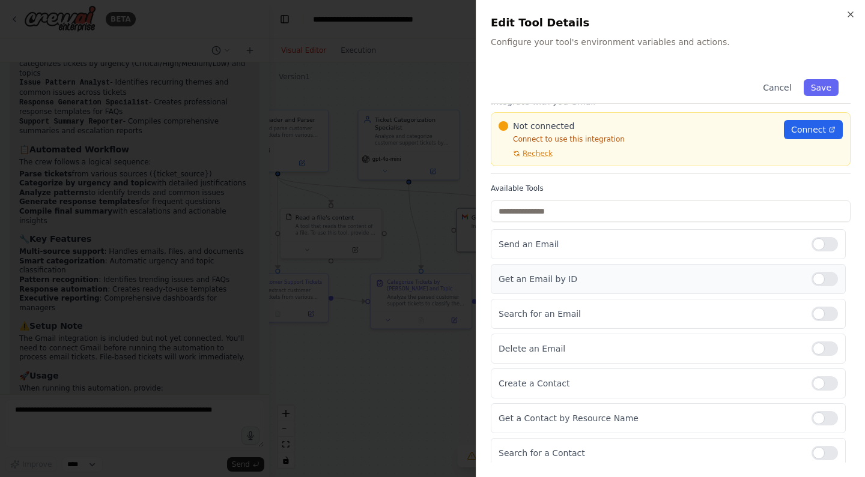
click at [588, 280] on p "Get an Email by ID" at bounding box center [649, 279] width 303 height 12
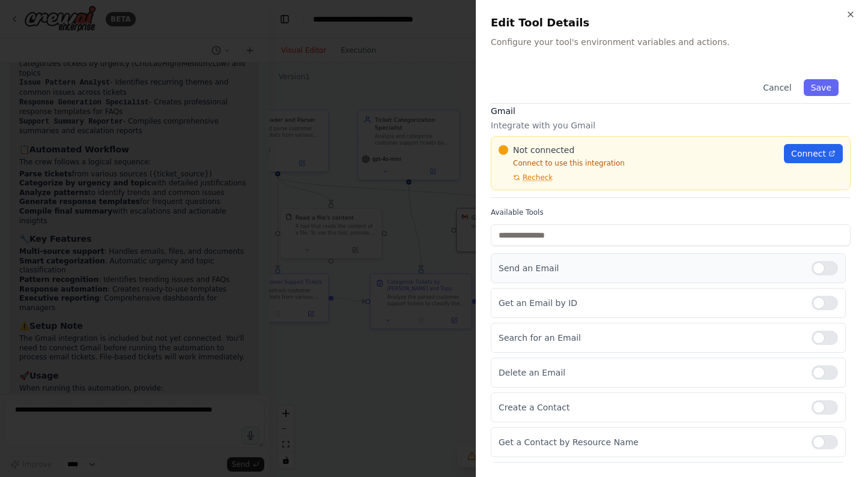
scroll to position [10, 0]
click at [808, 152] on span "Connect" at bounding box center [808, 153] width 35 height 12
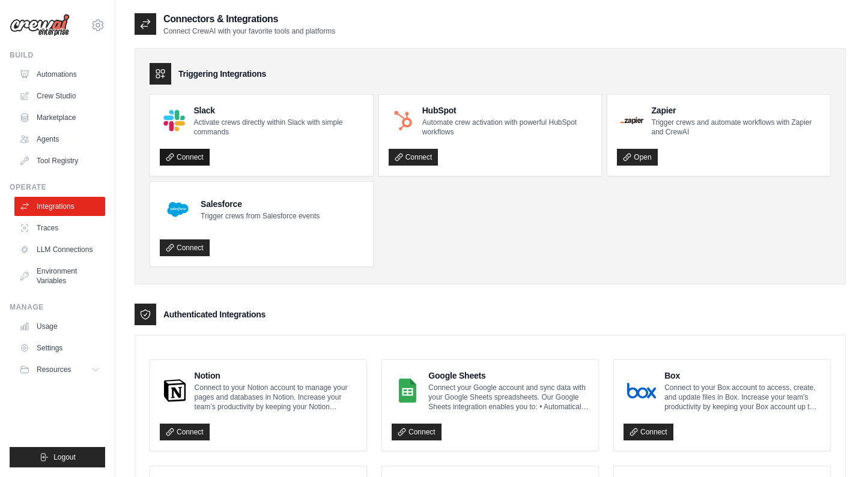
click at [179, 157] on link "Connect" at bounding box center [185, 157] width 50 height 17
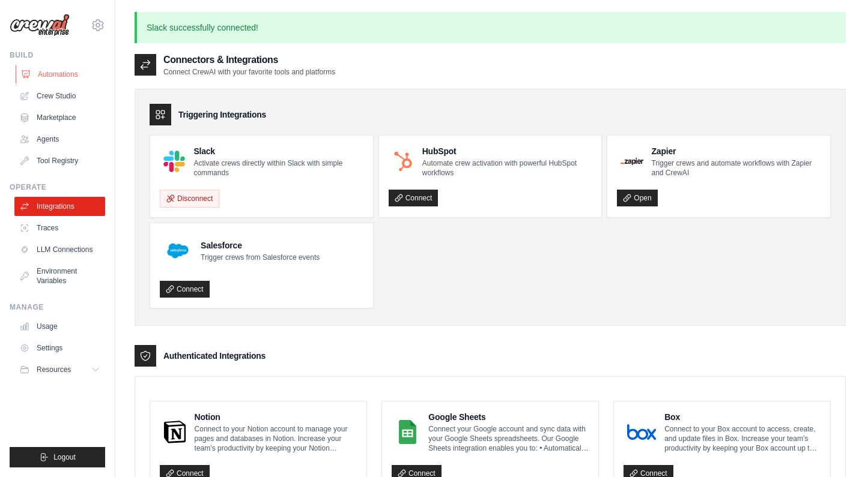
click at [47, 76] on link "Automations" at bounding box center [61, 74] width 91 height 19
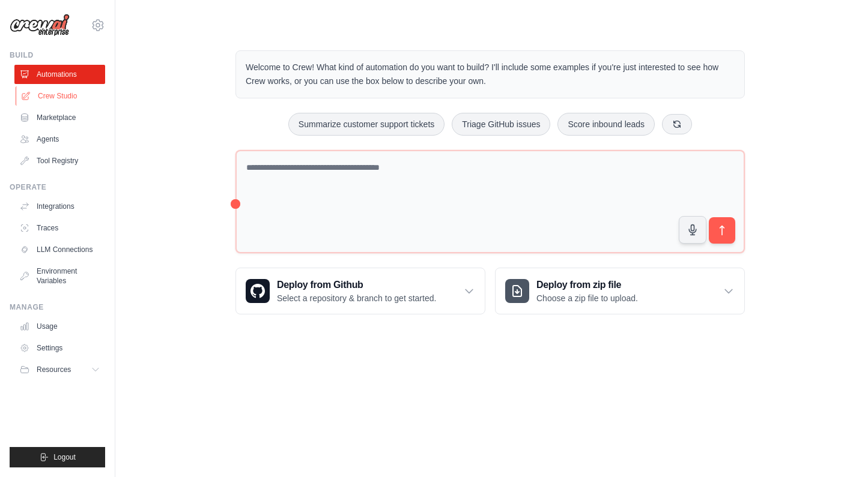
click at [46, 89] on link "Crew Studio" at bounding box center [61, 95] width 91 height 19
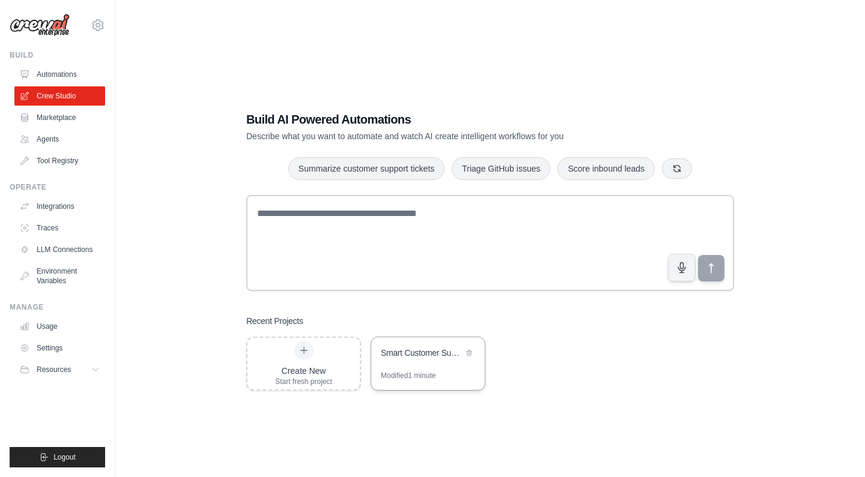
click at [431, 354] on div "Smart Customer Support Automation" at bounding box center [422, 353] width 82 height 12
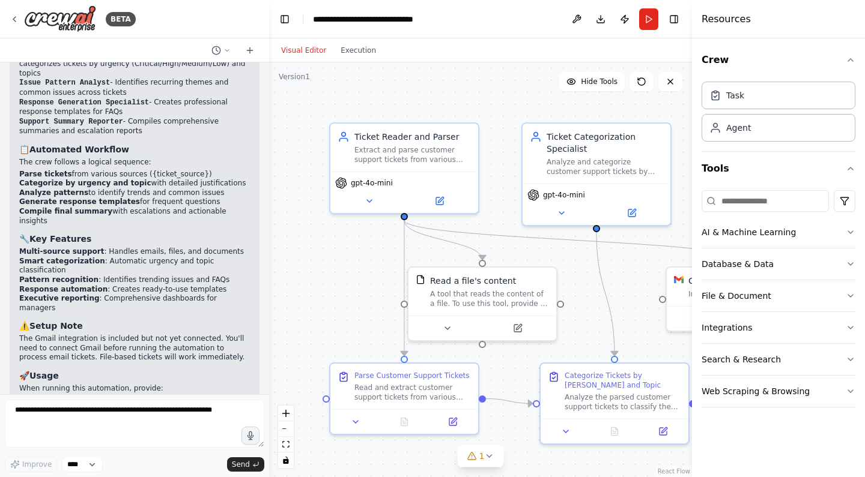
scroll to position [1350, 0]
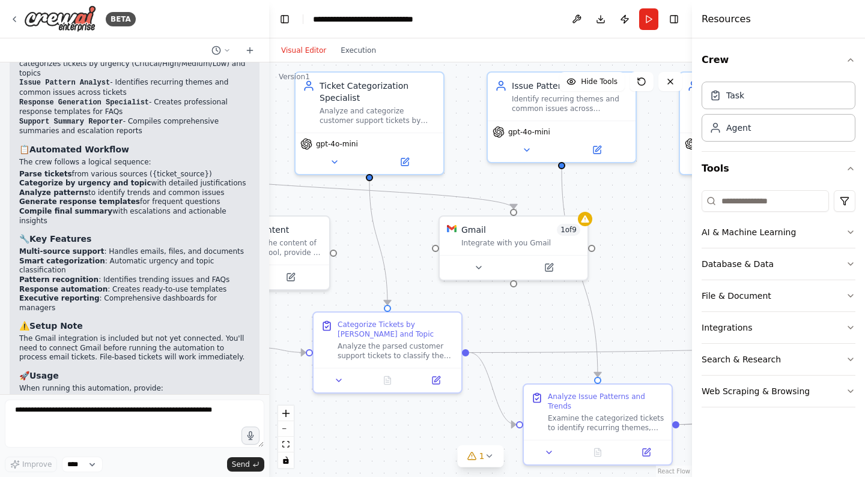
drag, startPoint x: 626, startPoint y: 281, endPoint x: 399, endPoint y: 230, distance: 233.2
click at [399, 230] on div ".deletable-edge-delete-btn { width: 20px; height: 20px; border: 0px solid #ffff…" at bounding box center [480, 269] width 423 height 415
click at [483, 229] on div "Gmail" at bounding box center [473, 228] width 25 height 12
click at [555, 268] on button at bounding box center [549, 265] width 68 height 14
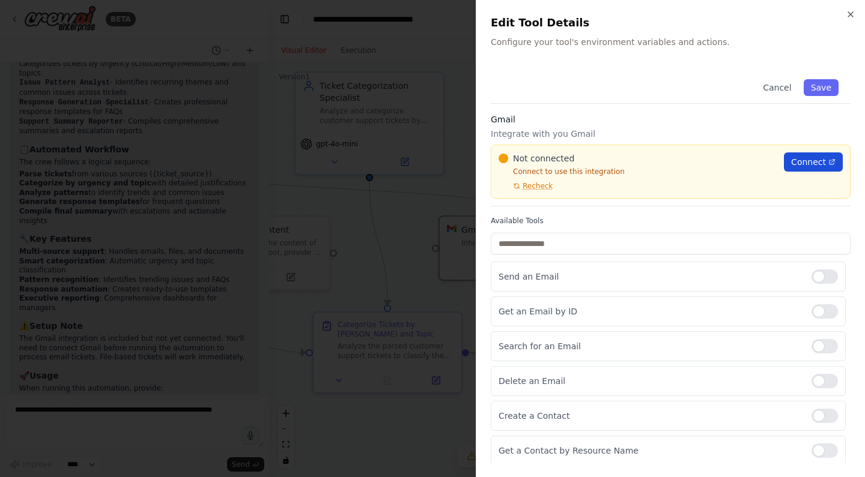
scroll to position [0, 0]
click at [818, 159] on span "Connect" at bounding box center [808, 162] width 35 height 12
click at [851, 14] on icon "button" at bounding box center [850, 15] width 10 height 10
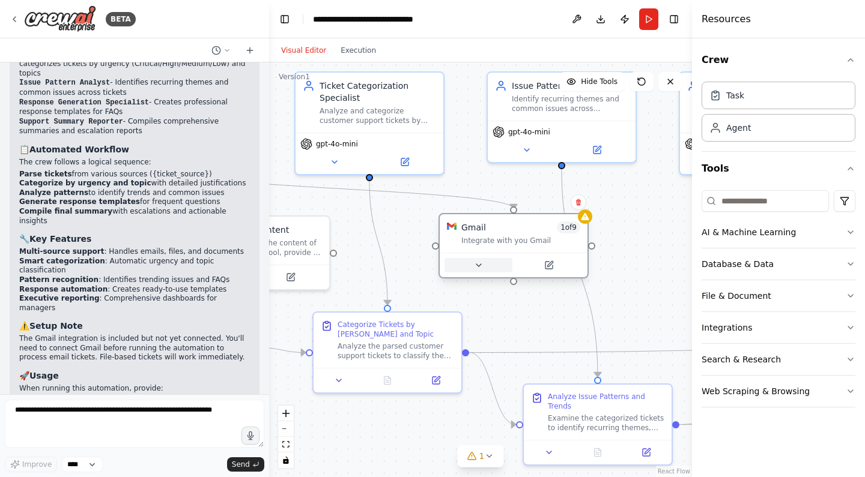
click at [482, 265] on icon at bounding box center [479, 266] width 10 height 10
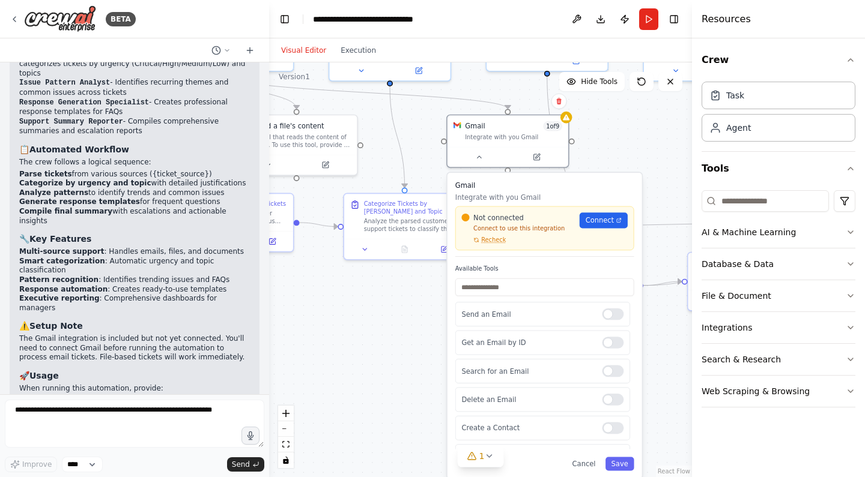
drag, startPoint x: 417, startPoint y: 271, endPoint x: 431, endPoint y: 130, distance: 141.2
click at [430, 131] on div ".deletable-edge-delete-btn { width: 20px; height: 20px; border: 0px solid #ffff…" at bounding box center [480, 269] width 423 height 415
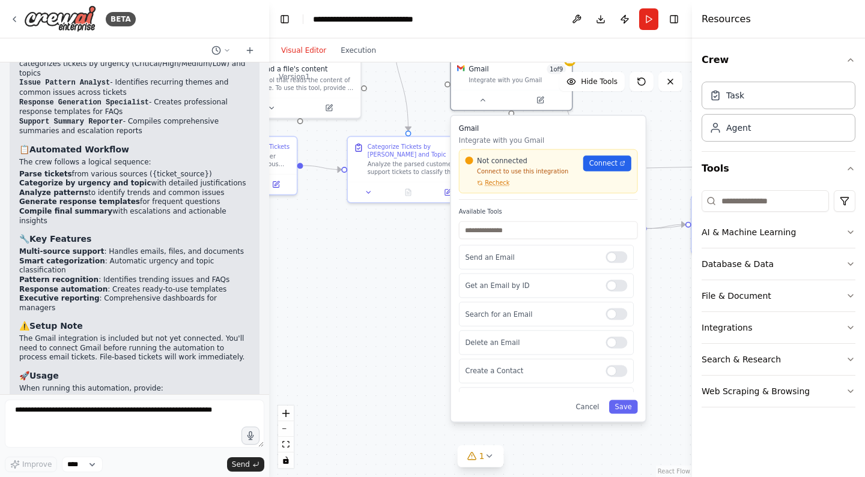
drag, startPoint x: 422, startPoint y: 438, endPoint x: 422, endPoint y: 409, distance: 28.8
click at [422, 409] on div ".deletable-edge-delete-btn { width: 20px; height: 20px; border: 0px solid #ffff…" at bounding box center [480, 269] width 423 height 415
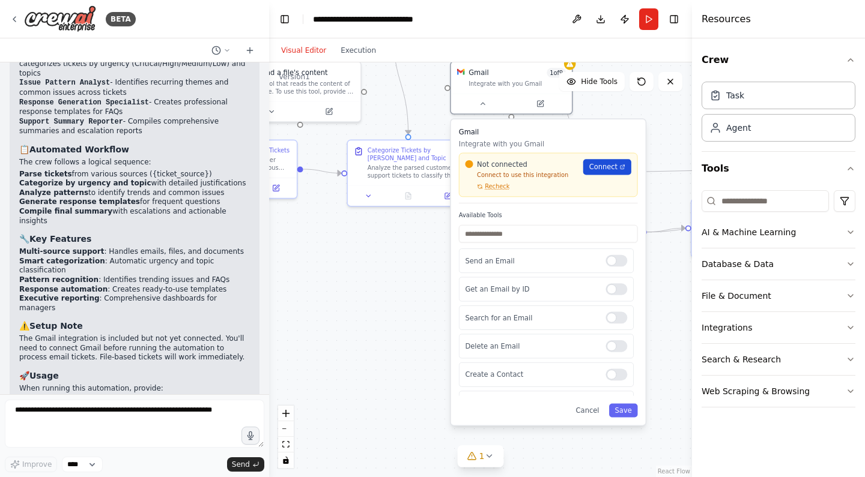
click at [600, 165] on span "Connect" at bounding box center [603, 167] width 28 height 10
click at [417, 221] on div ".deletable-edge-delete-btn { width: 20px; height: 20px; border: 0px solid #ffff…" at bounding box center [480, 269] width 423 height 415
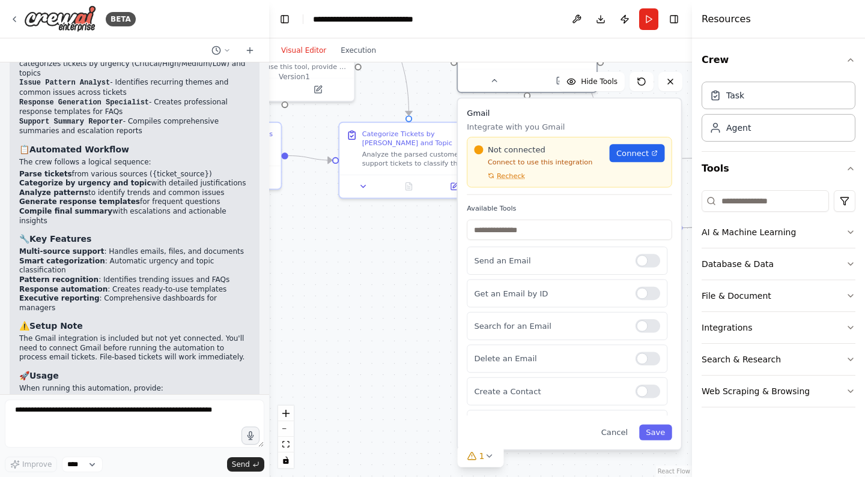
click at [623, 441] on div "Gmail Integrate with you Gmail Not connected Connect to use this integration Re…" at bounding box center [569, 273] width 223 height 351
click at [608, 440] on button "Cancel" at bounding box center [614, 433] width 40 height 16
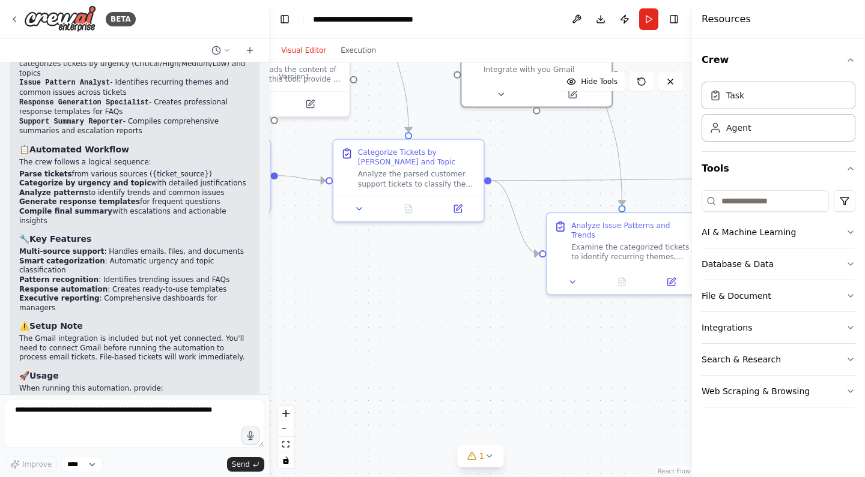
drag, startPoint x: 463, startPoint y: 328, endPoint x: 481, endPoint y: 413, distance: 86.0
click at [481, 413] on div ".deletable-edge-delete-btn { width: 20px; height: 20px; border: 0px solid #ffff…" at bounding box center [480, 269] width 423 height 415
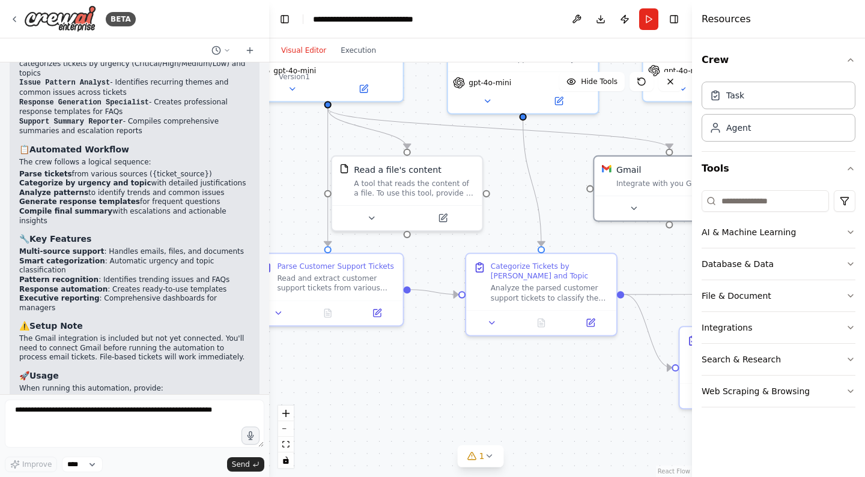
drag, startPoint x: 379, startPoint y: 378, endPoint x: 493, endPoint y: 408, distance: 117.8
click at [493, 408] on div ".deletable-edge-delete-btn { width: 20px; height: 20px; border: 0px solid #ffff…" at bounding box center [480, 269] width 423 height 415
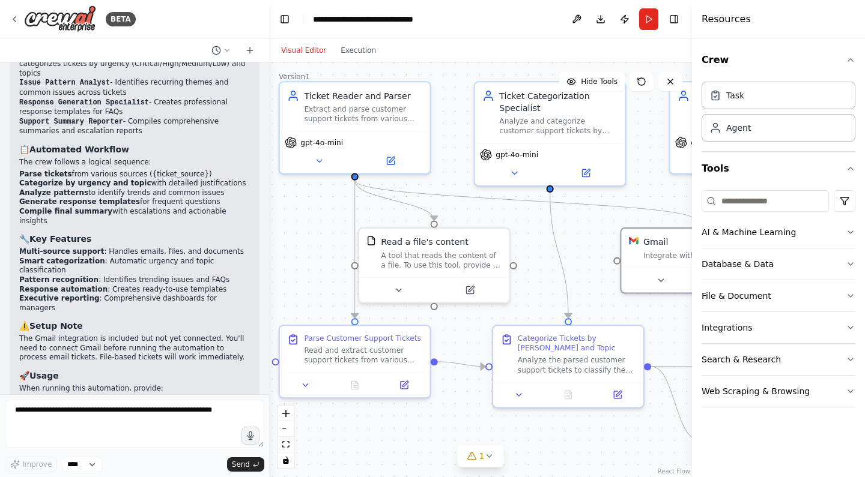
drag, startPoint x: 459, startPoint y: 339, endPoint x: 491, endPoint y: 411, distance: 79.1
click at [491, 411] on div ".deletable-edge-delete-btn { width: 20px; height: 20px; border: 0px solid #ffff…" at bounding box center [480, 269] width 423 height 415
click at [515, 175] on icon at bounding box center [517, 171] width 10 height 10
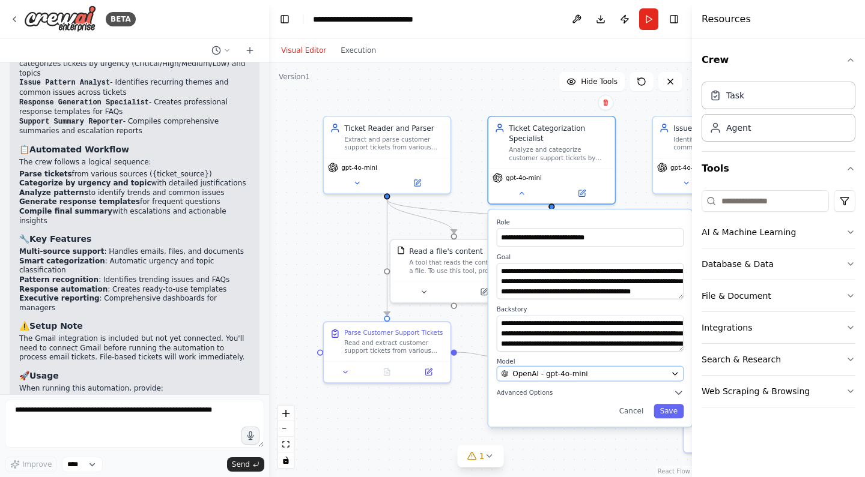
click at [554, 367] on button "OpenAI - gpt-4o-mini" at bounding box center [590, 374] width 187 height 16
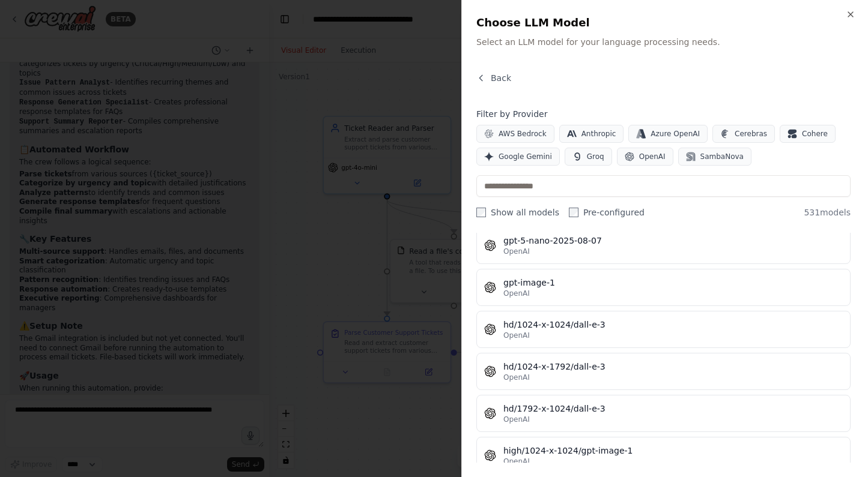
scroll to position [19346, 0]
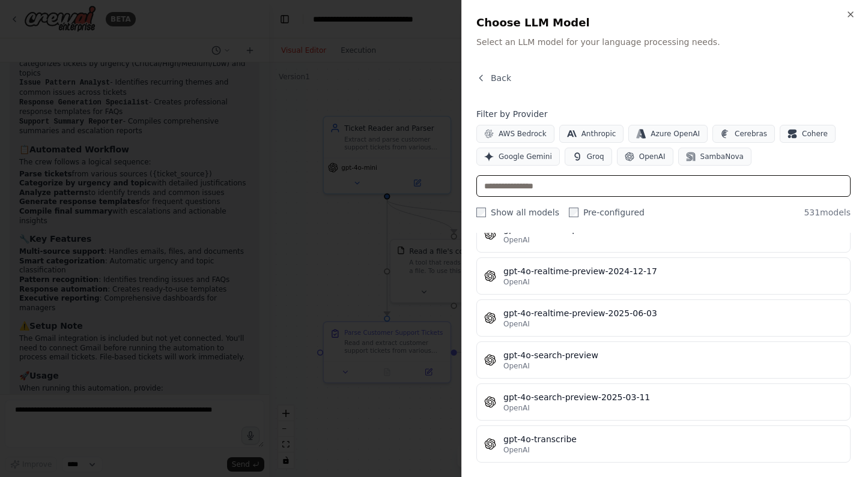
click at [543, 191] on input "text" at bounding box center [663, 186] width 374 height 22
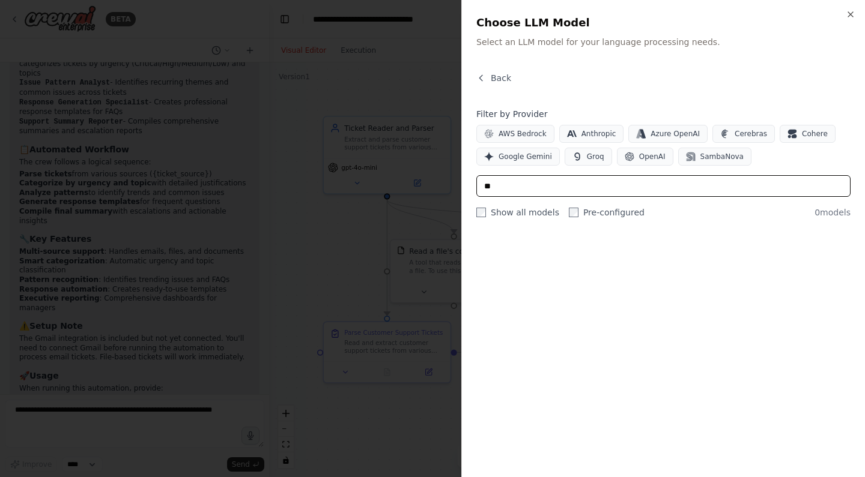
scroll to position [0, 0]
type input "*"
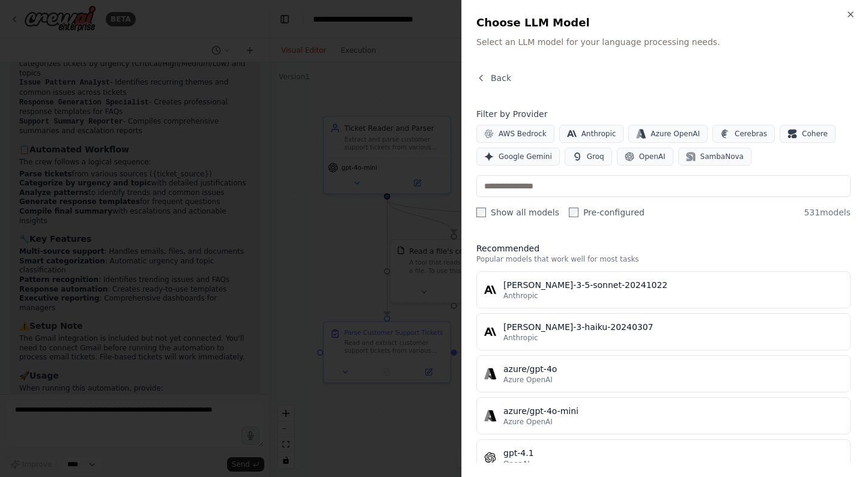
click at [517, 208] on label "Show all models" at bounding box center [517, 213] width 83 height 12
click at [521, 229] on div "Back Filter by Provider AWS Bedrock Anthropic Azure OpenAI Cerebras Cohere Goog…" at bounding box center [663, 267] width 374 height 391
click at [523, 217] on label "Show all models" at bounding box center [517, 213] width 83 height 12
click at [740, 126] on button "Cerebras" at bounding box center [743, 134] width 62 height 18
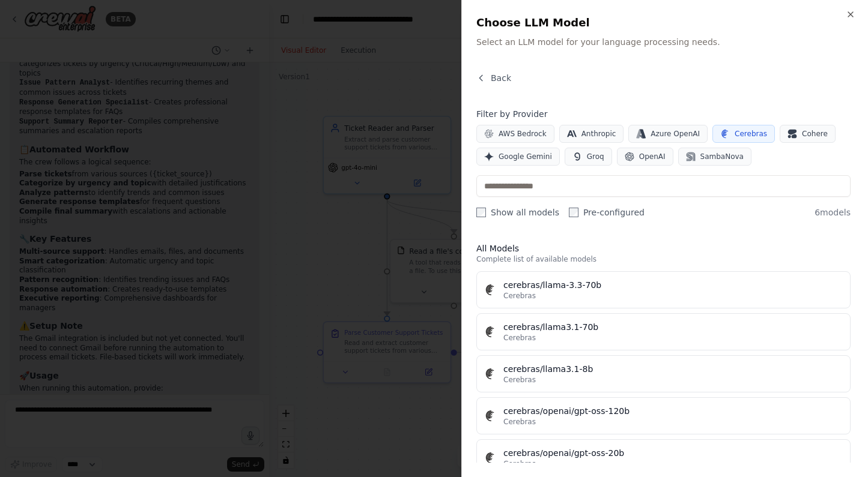
click at [611, 154] on div "AWS Bedrock Anthropic Azure OpenAI Cerebras Cohere Google Gemini Groq OpenAI Sa…" at bounding box center [663, 145] width 374 height 41
click at [627, 159] on icon "button" at bounding box center [629, 157] width 10 height 10
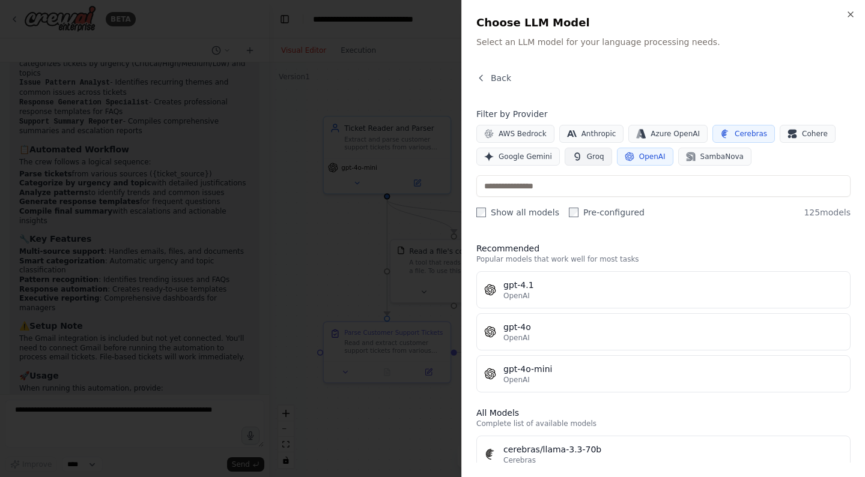
click at [603, 159] on button "Groq" at bounding box center [587, 157] width 47 height 18
click at [631, 159] on button "OpenAI" at bounding box center [645, 157] width 56 height 18
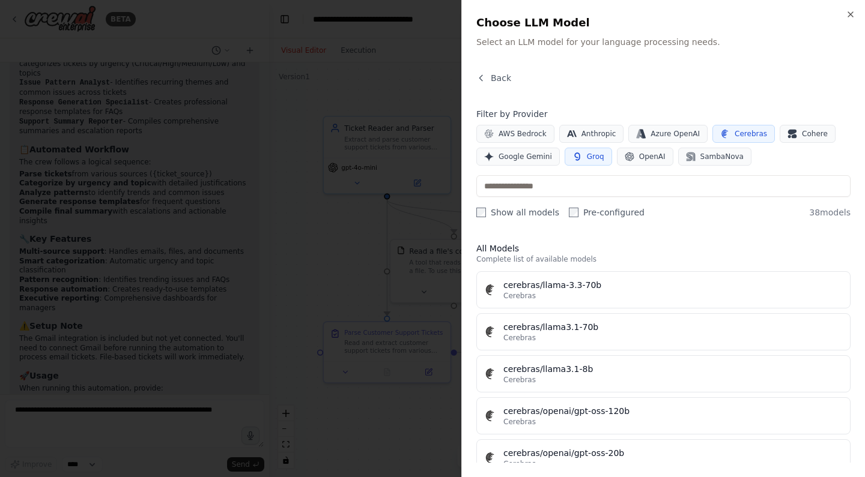
click at [712, 140] on button "Cerebras" at bounding box center [743, 134] width 62 height 18
click at [579, 152] on button "Groq" at bounding box center [587, 157] width 47 height 18
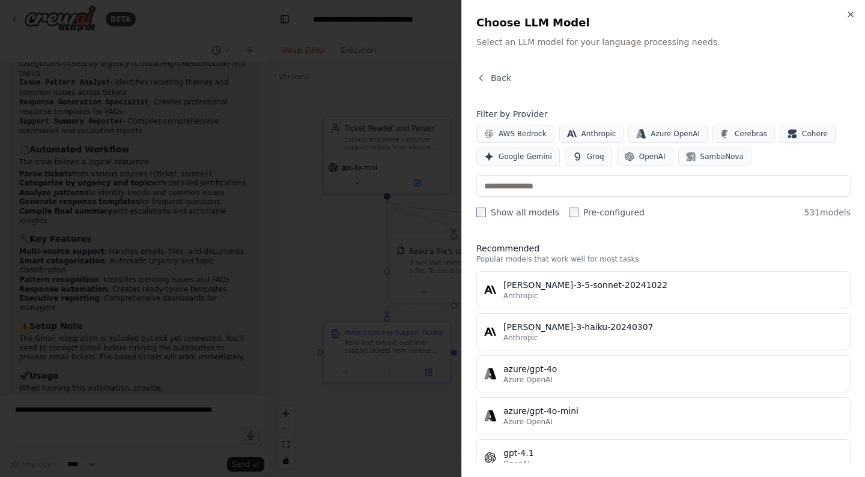
click at [852, 4] on div "Close Choose LLM Model Select an LLM model for your language processing needs. …" at bounding box center [663, 238] width 404 height 477
click at [844, 25] on h2 "Choose LLM Model" at bounding box center [663, 22] width 374 height 17
click at [847, 11] on icon "button" at bounding box center [850, 15] width 10 height 10
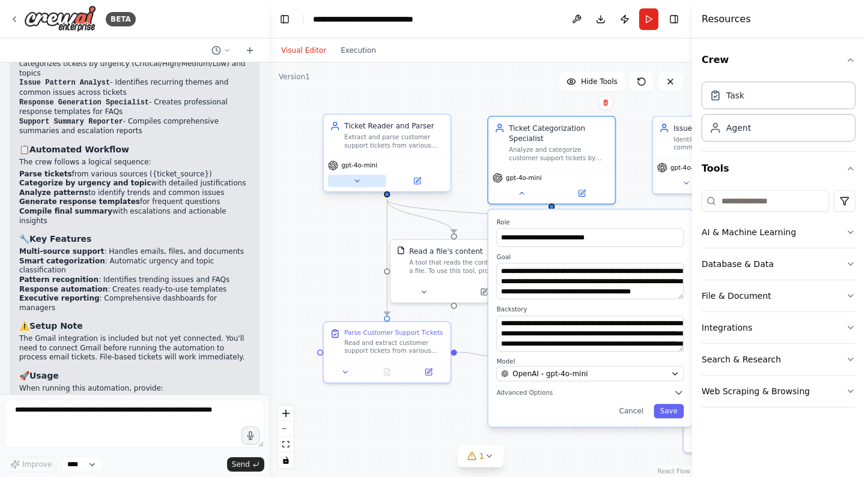
click at [352, 181] on button at bounding box center [357, 181] width 58 height 13
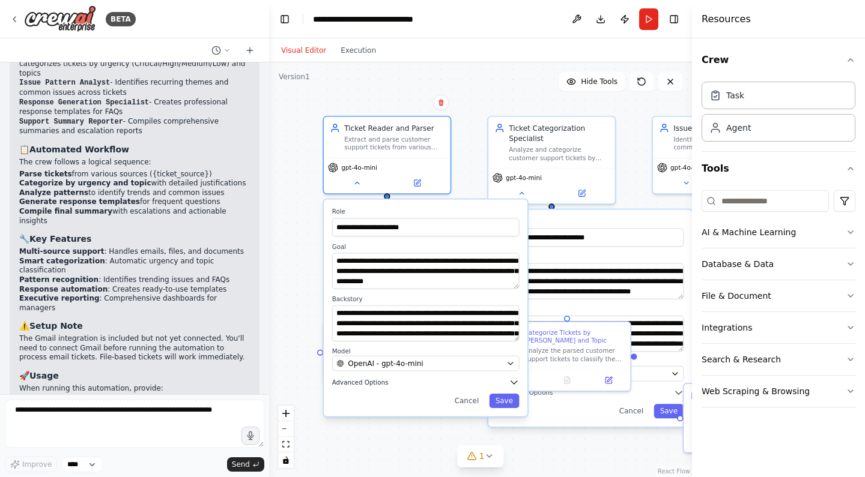
click at [367, 386] on span "Advanced Options" at bounding box center [360, 382] width 56 height 8
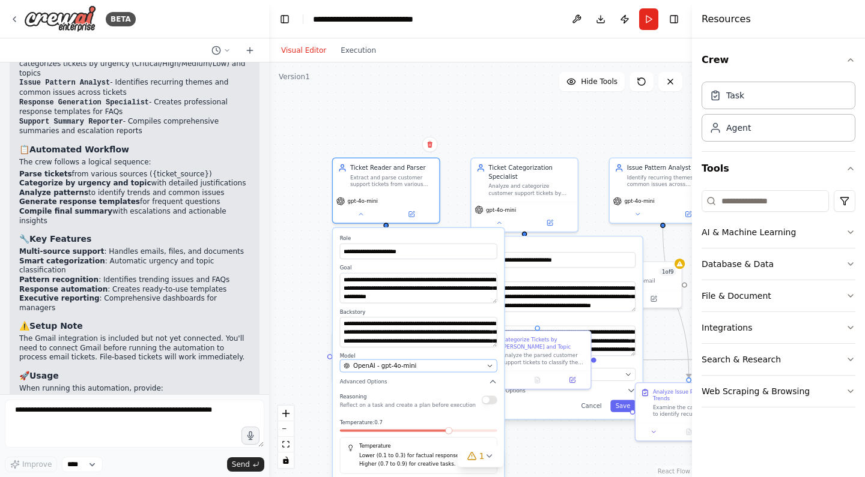
click at [377, 365] on span "OpenAI - gpt-4o-mini" at bounding box center [384, 365] width 63 height 8
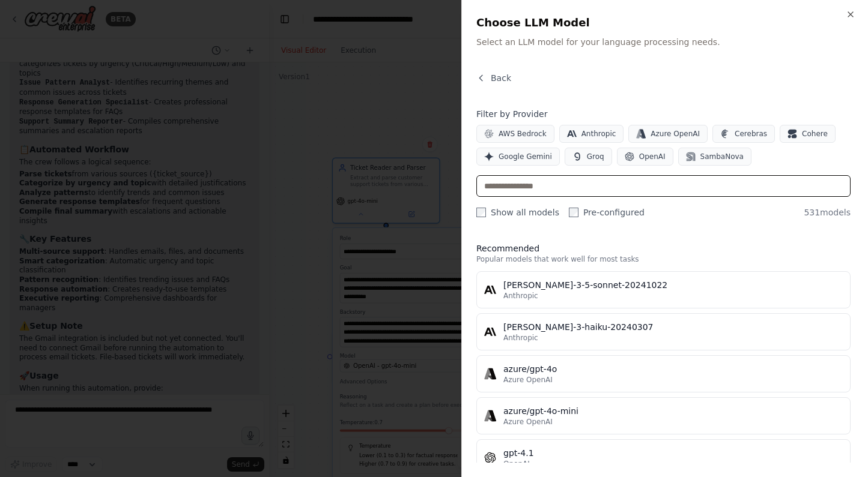
click at [584, 192] on input "text" at bounding box center [663, 186] width 374 height 22
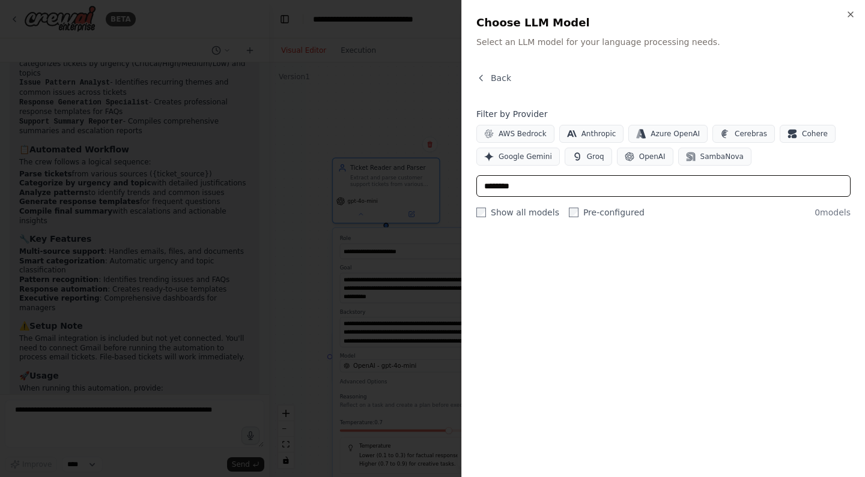
type input "********"
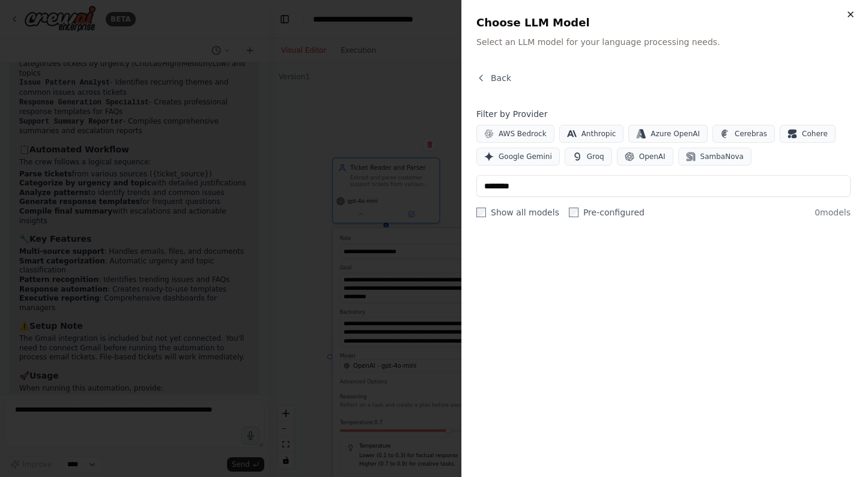
click at [852, 11] on icon "button" at bounding box center [850, 15] width 10 height 10
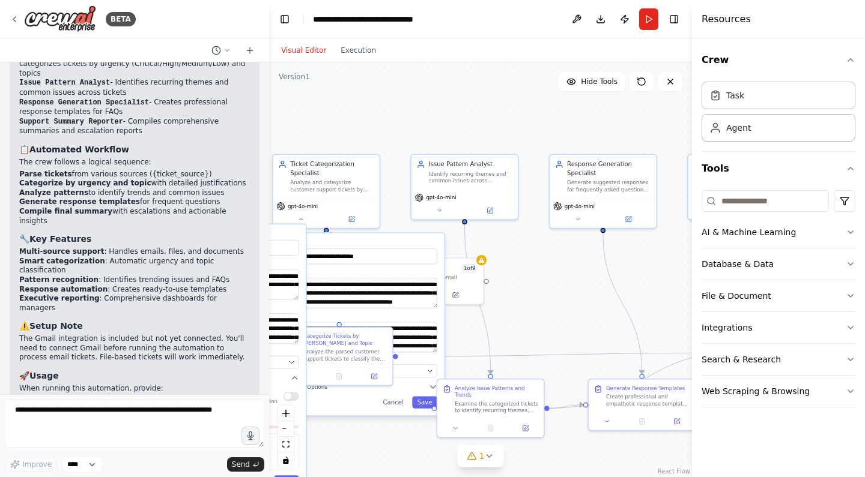
drag, startPoint x: 599, startPoint y: 129, endPoint x: 401, endPoint y: 125, distance: 198.2
click at [401, 125] on div "**********" at bounding box center [480, 269] width 423 height 415
click at [578, 220] on icon at bounding box center [577, 217] width 7 height 7
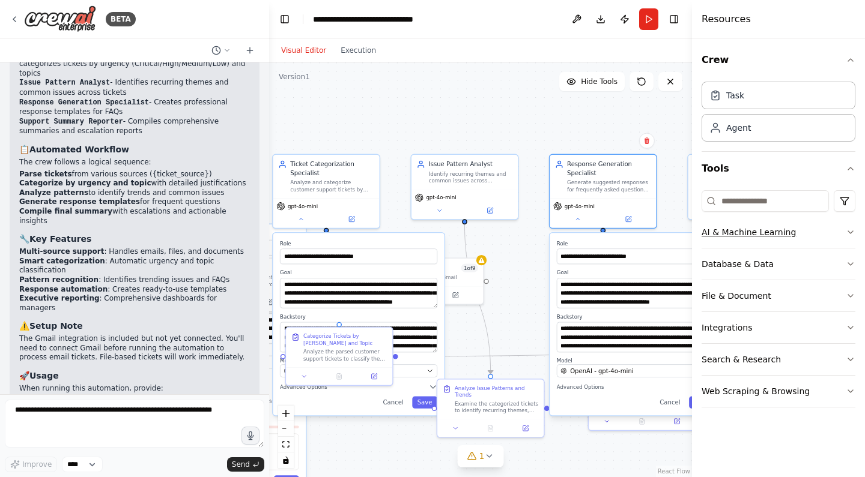
click at [758, 235] on button "AI & Machine Learning" at bounding box center [778, 232] width 154 height 31
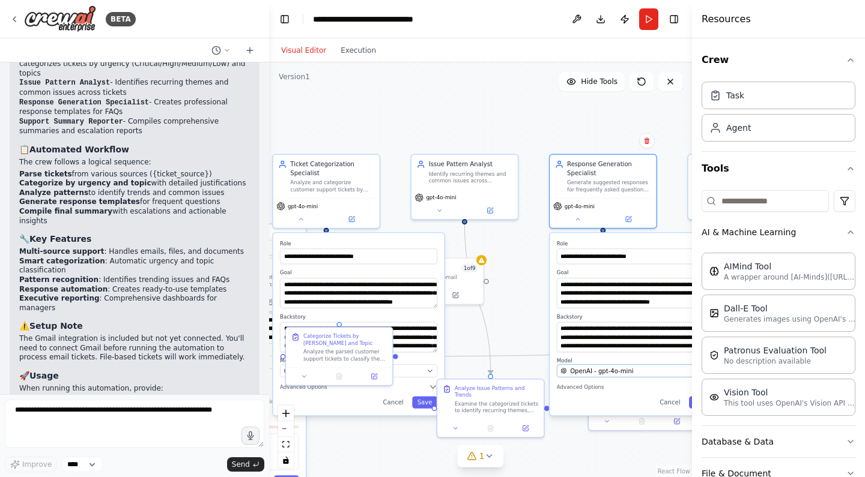
click at [597, 370] on span "OpenAI - gpt-4o-mini" at bounding box center [601, 371] width 63 height 8
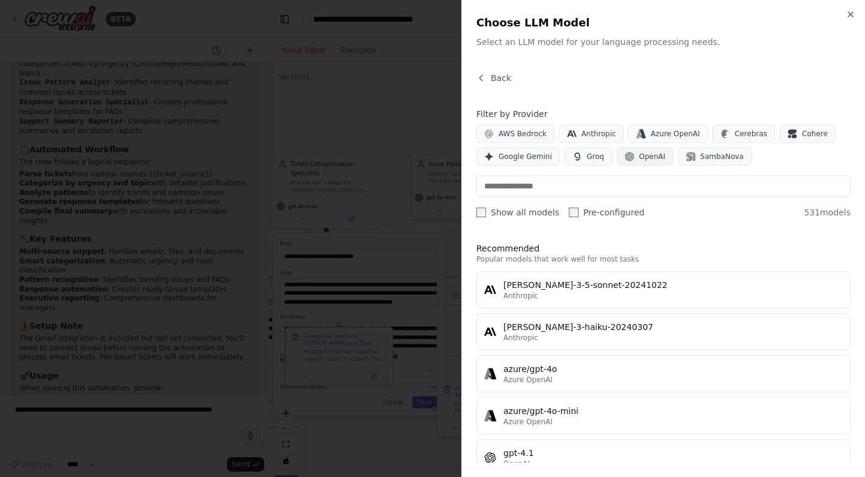
click at [644, 150] on button "OpenAI" at bounding box center [645, 157] width 56 height 18
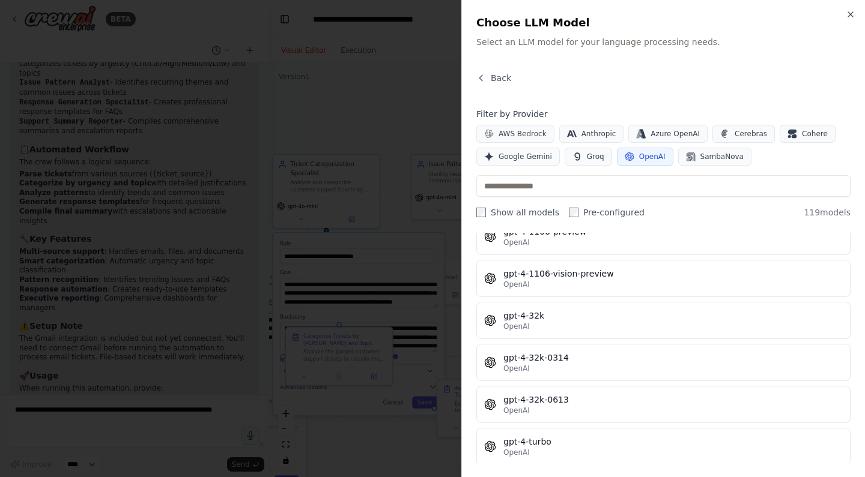
scroll to position [1229, 0]
click at [631, 150] on button "OpenAI" at bounding box center [645, 157] width 56 height 18
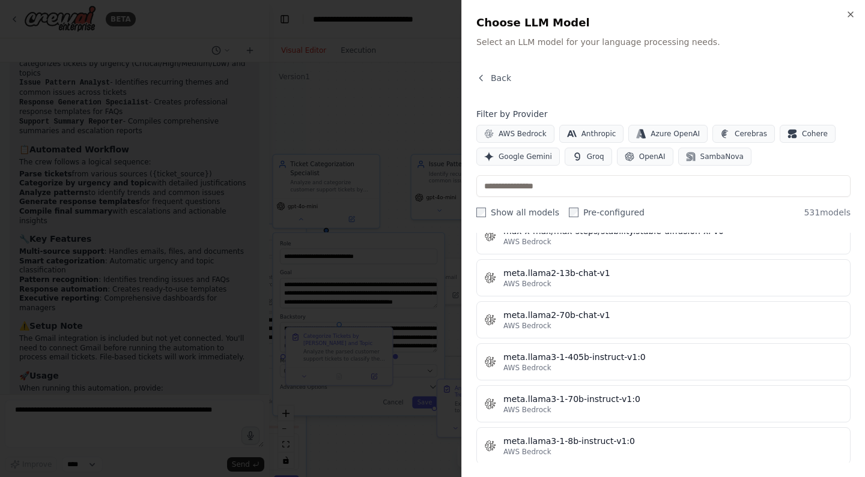
scroll to position [6509, 0]
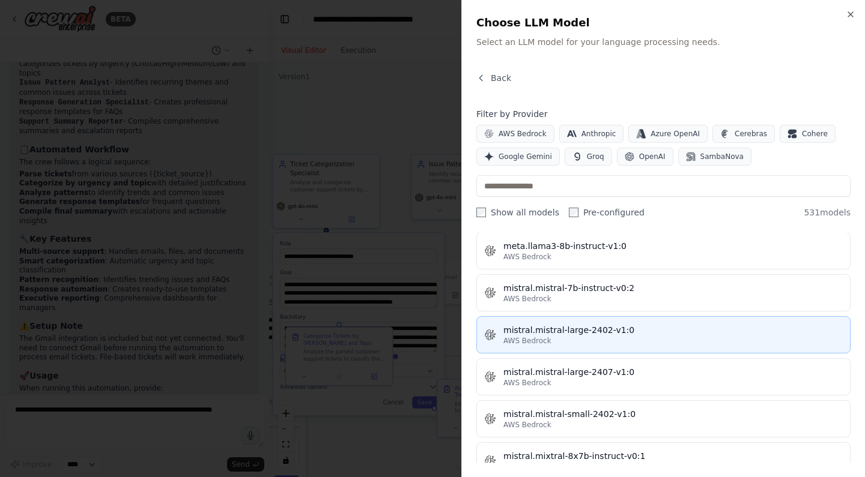
click at [590, 335] on div "mistral.mistral-large-2402-v1:0" at bounding box center [672, 330] width 339 height 12
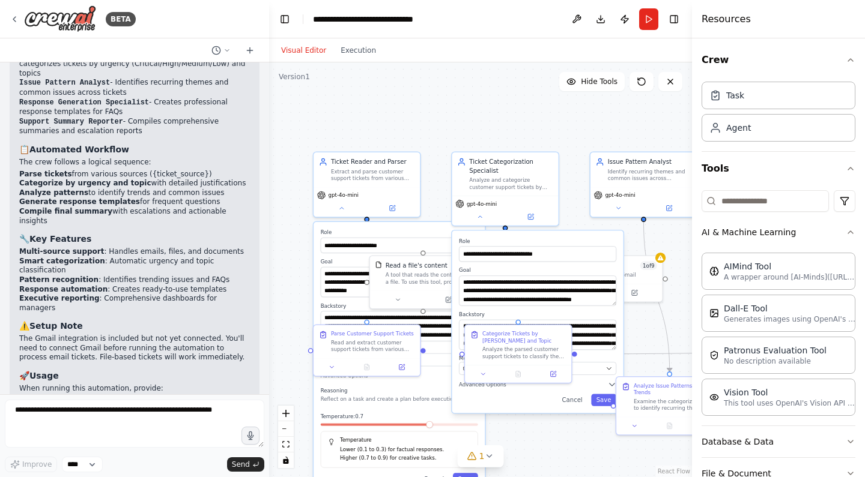
drag, startPoint x: 525, startPoint y: 274, endPoint x: 670, endPoint y: 247, distance: 147.8
click at [670, 247] on div "**********" at bounding box center [480, 269] width 423 height 415
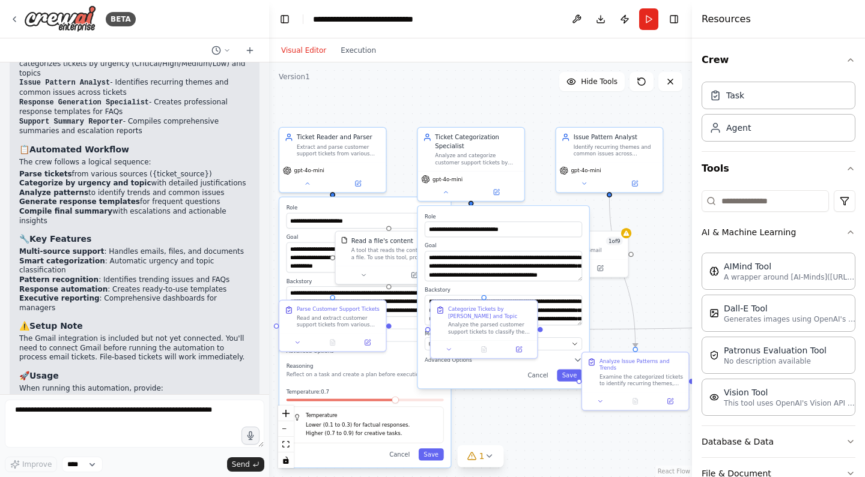
click at [518, 422] on div "**********" at bounding box center [480, 269] width 423 height 415
click at [482, 375] on div "Cancel Save" at bounding box center [503, 375] width 157 height 12
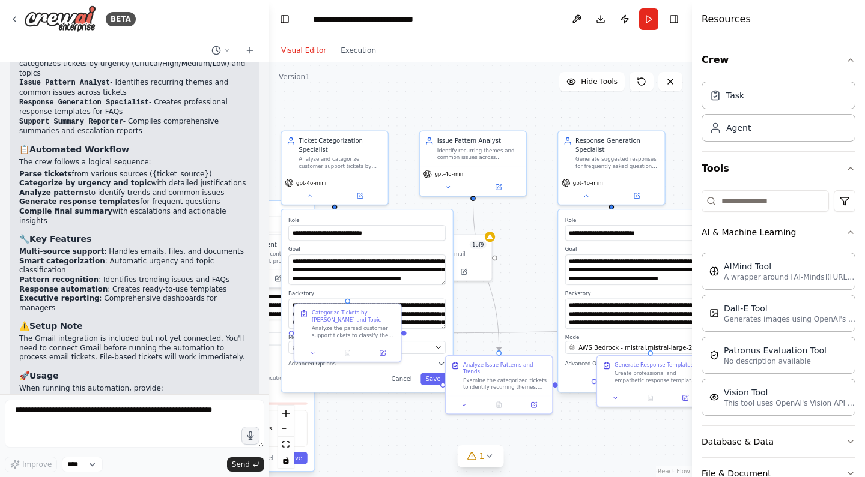
drag, startPoint x: 653, startPoint y: 220, endPoint x: 447, endPoint y: 226, distance: 206.1
click at [449, 227] on div "**********" at bounding box center [480, 269] width 423 height 415
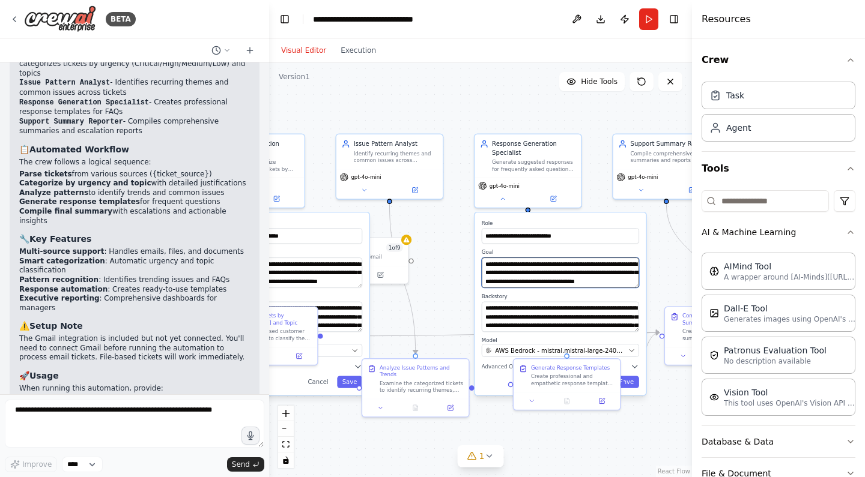
drag, startPoint x: 570, startPoint y: 269, endPoint x: 437, endPoint y: 267, distance: 133.9
click at [437, 268] on div "**********" at bounding box center [480, 269] width 423 height 415
click at [653, 267] on div "**********" at bounding box center [480, 269] width 423 height 415
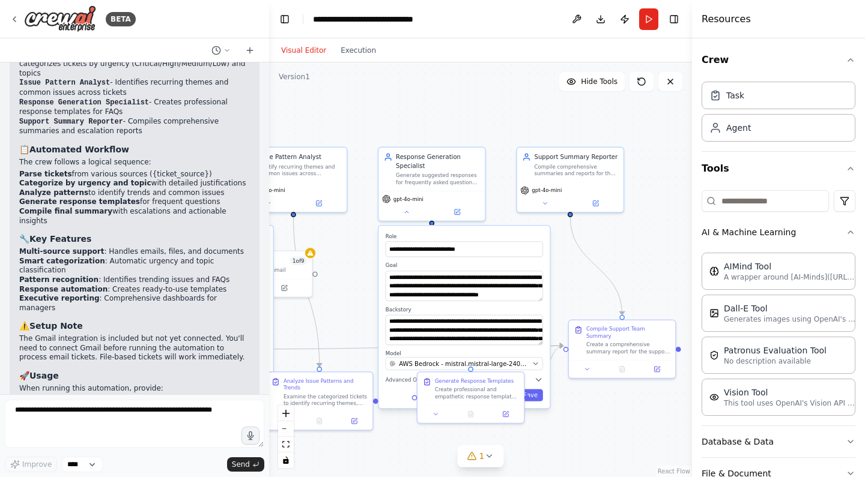
drag, startPoint x: 658, startPoint y: 266, endPoint x: 510, endPoint y: 284, distance: 148.8
click at [510, 285] on div "**********" at bounding box center [480, 269] width 423 height 415
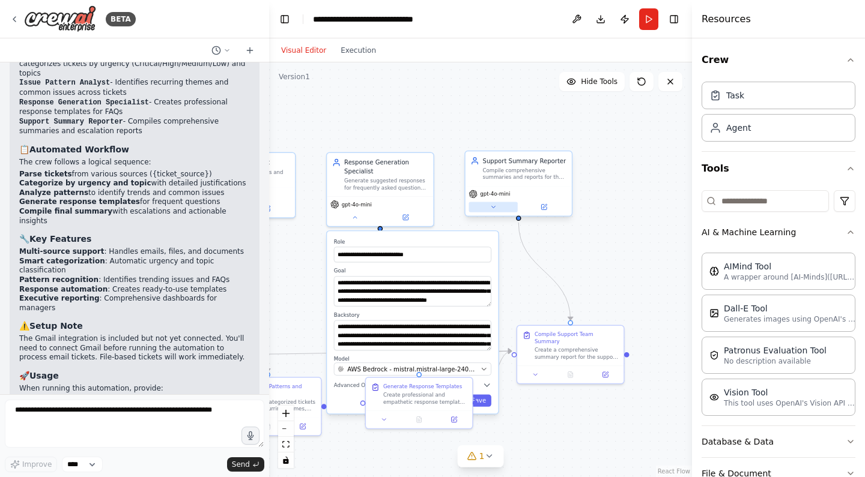
click at [498, 207] on button at bounding box center [492, 207] width 49 height 10
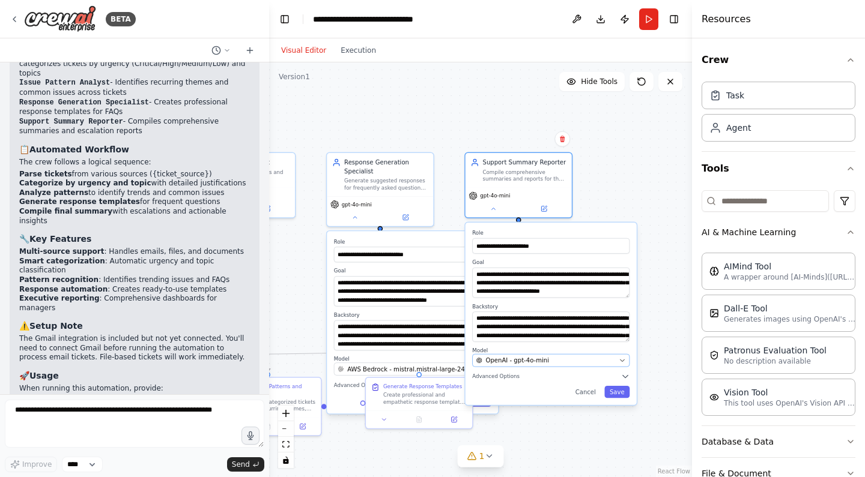
click at [522, 360] on span "OpenAI - gpt-4o-mini" at bounding box center [517, 360] width 63 height 8
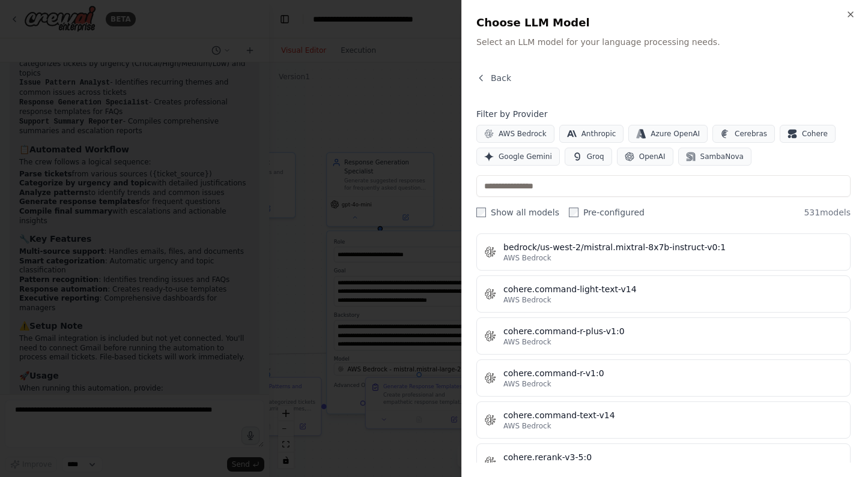
scroll to position [5990, 0]
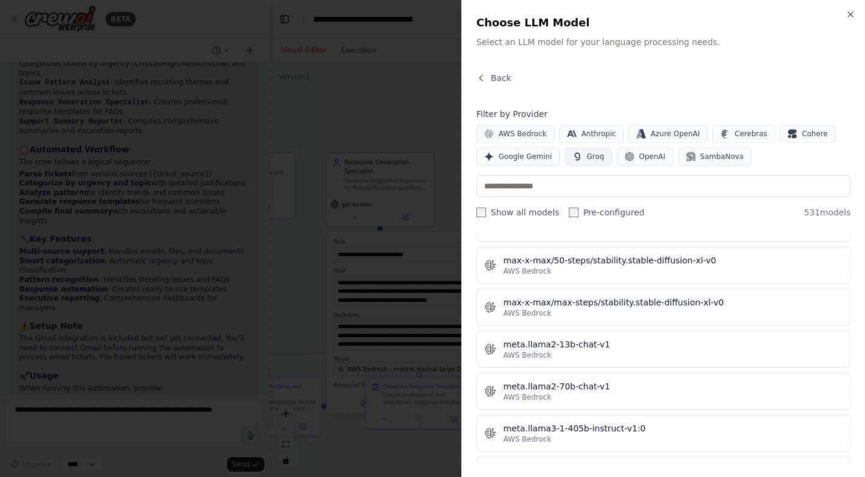
click at [593, 153] on span "Groq" at bounding box center [595, 157] width 17 height 10
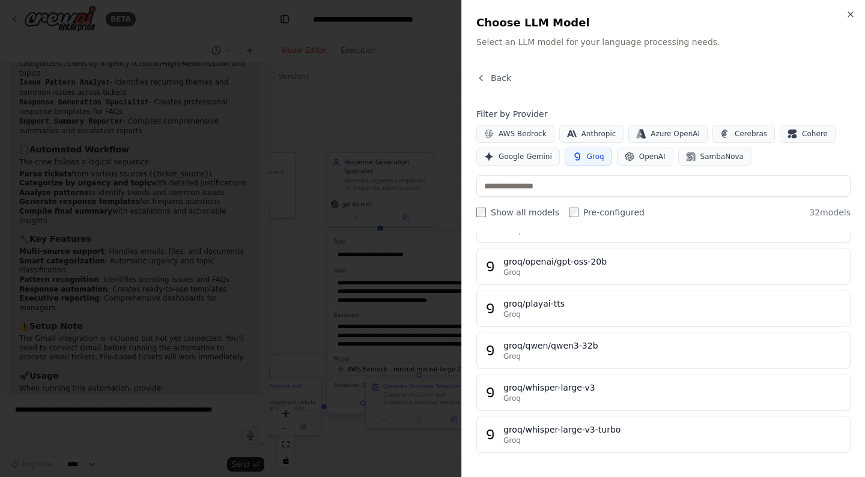
scroll to position [1158, 0]
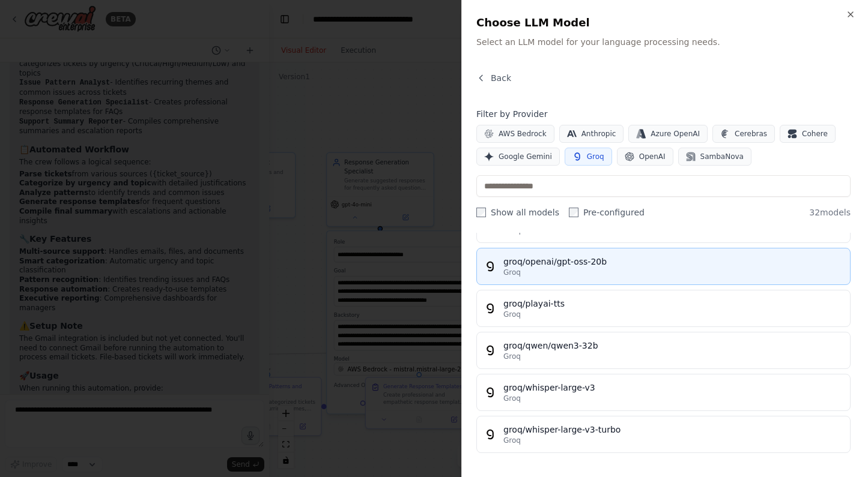
click at [573, 273] on div "Groq" at bounding box center [672, 273] width 339 height 10
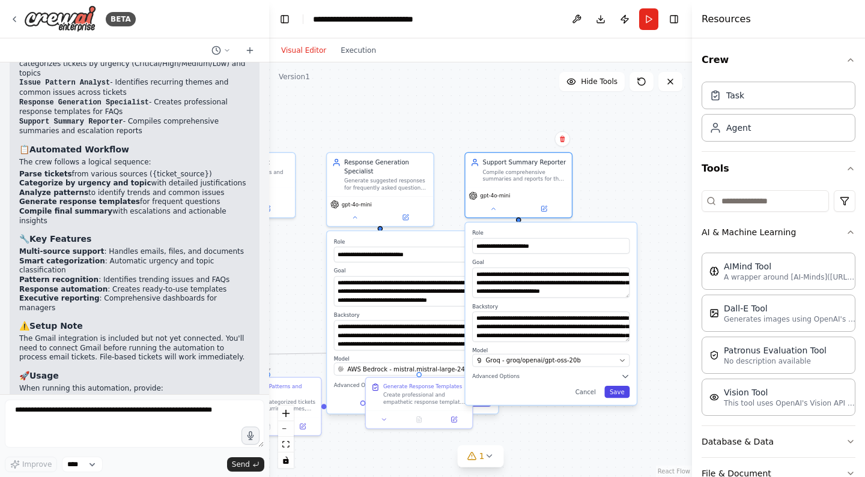
click at [618, 389] on button "Save" at bounding box center [616, 392] width 25 height 12
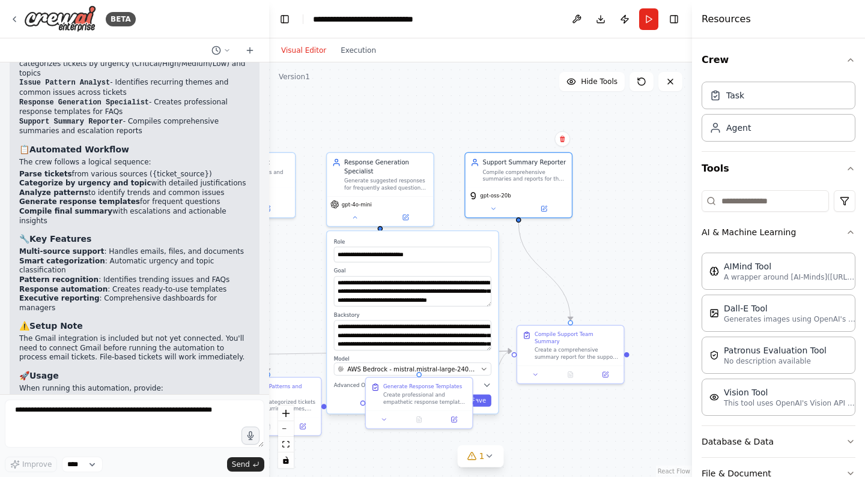
click at [612, 234] on div "**********" at bounding box center [480, 269] width 423 height 415
click at [490, 206] on button at bounding box center [493, 207] width 49 height 10
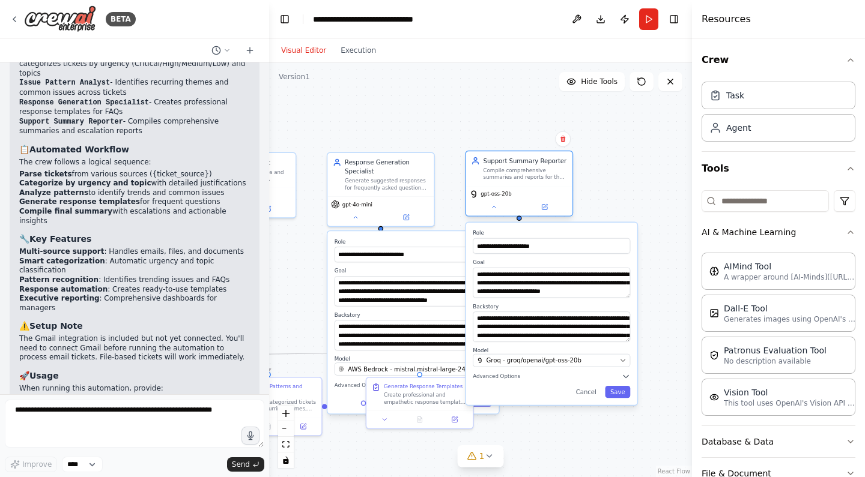
click at [507, 168] on div "Compile comprehensive summaries and reports for the support team, highlighting …" at bounding box center [525, 174] width 84 height 14
click at [593, 187] on div "**********" at bounding box center [480, 269] width 423 height 415
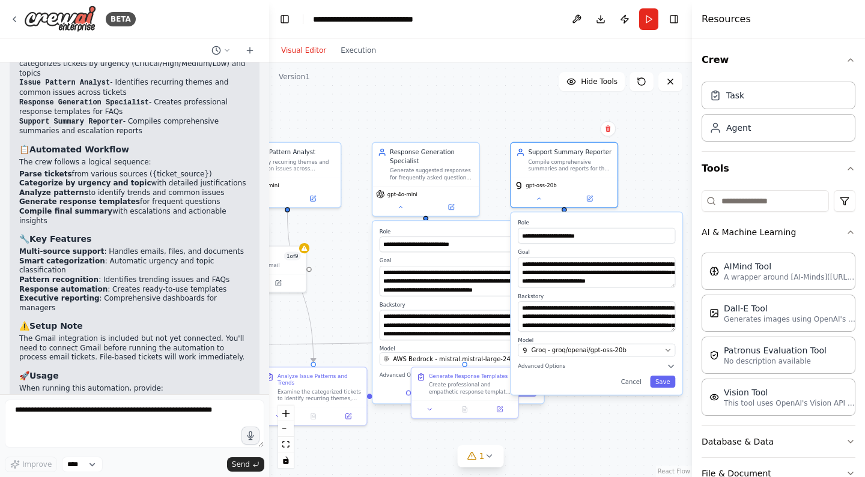
drag, startPoint x: 593, startPoint y: 187, endPoint x: 634, endPoint y: 177, distance: 42.1
click at [634, 177] on div "**********" at bounding box center [480, 269] width 423 height 415
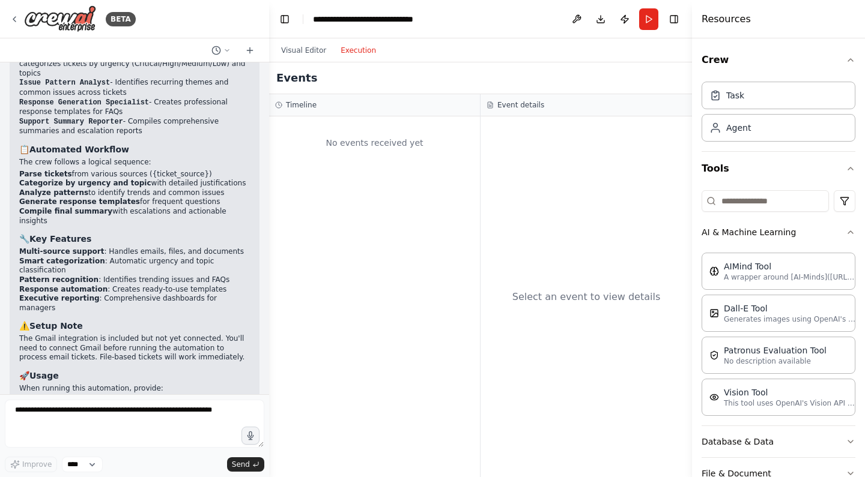
click at [354, 51] on button "Execution" at bounding box center [358, 50] width 50 height 14
click at [378, 229] on div "No events received yet" at bounding box center [374, 296] width 211 height 361
click at [282, 105] on circle at bounding box center [279, 105] width 6 height 6
click at [554, 116] on div "Event details" at bounding box center [585, 105] width 211 height 22
click at [575, 223] on div "Select an event to view details" at bounding box center [585, 296] width 211 height 361
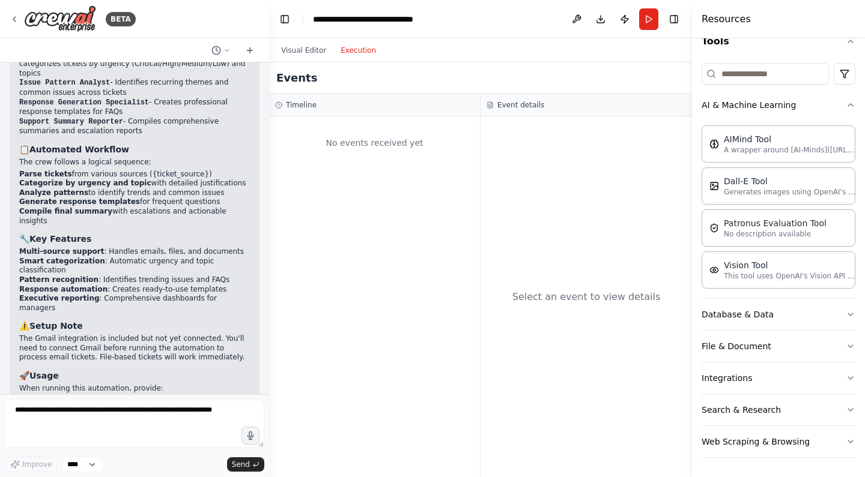
click at [470, 335] on div "No events received yet" at bounding box center [374, 296] width 211 height 361
click at [193, 438] on textarea at bounding box center [134, 424] width 259 height 48
drag, startPoint x: 64, startPoint y: 409, endPoint x: 199, endPoint y: 409, distance: 135.7
click at [199, 409] on textarea at bounding box center [134, 424] width 259 height 48
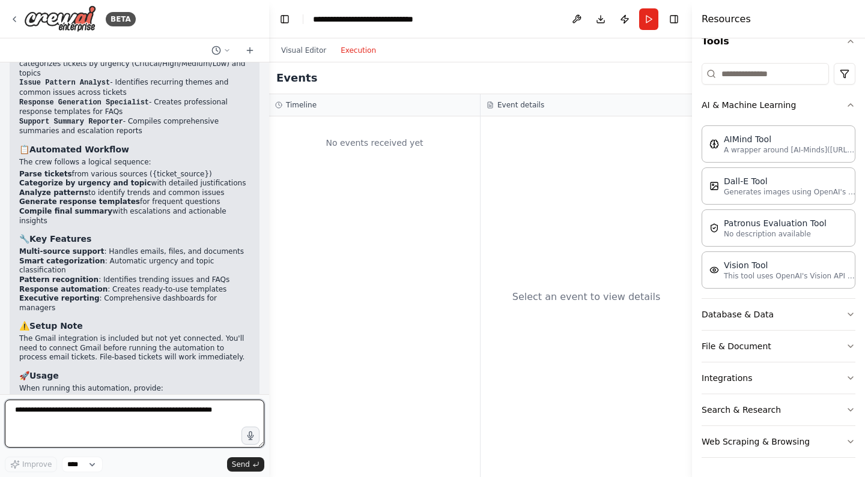
click at [199, 409] on textarea at bounding box center [134, 424] width 259 height 48
click at [165, 443] on textarea at bounding box center [134, 424] width 259 height 48
click at [361, 126] on div "No events received yet" at bounding box center [374, 142] width 199 height 41
click at [320, 121] on div "No events received yet" at bounding box center [374, 296] width 211 height 361
click at [313, 116] on div "Timeline No events received yet" at bounding box center [374, 285] width 211 height 383
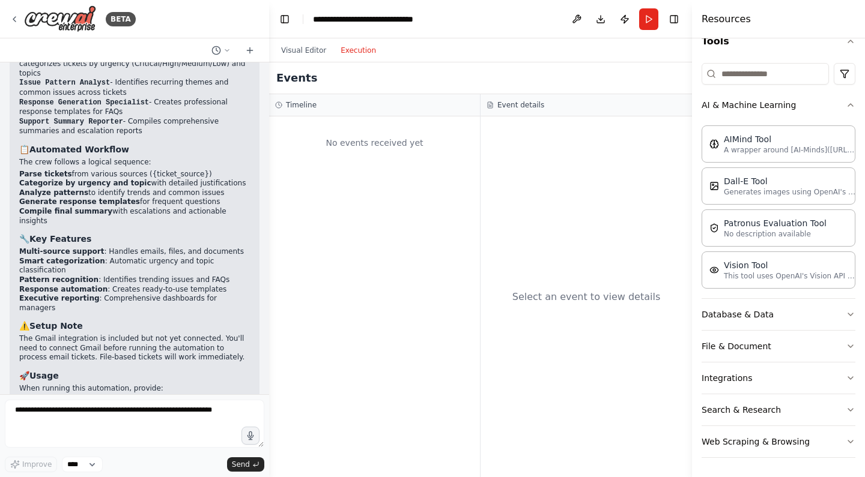
click at [310, 109] on h3 "Timeline" at bounding box center [301, 105] width 31 height 10
click at [316, 47] on button "Visual Editor" at bounding box center [303, 50] width 59 height 14
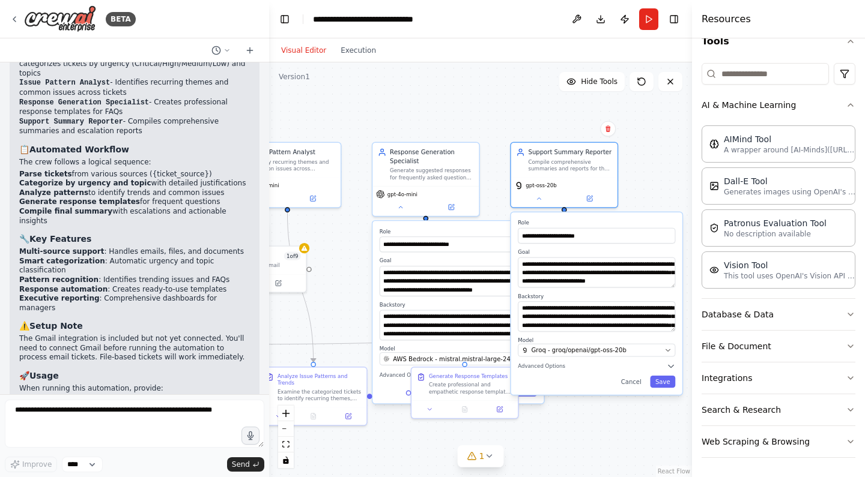
click at [425, 461] on div "**********" at bounding box center [480, 269] width 423 height 415
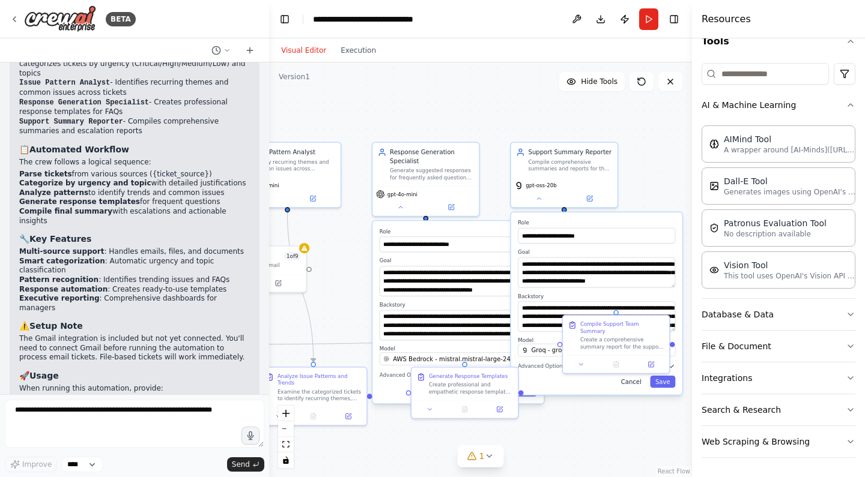
click at [631, 386] on button "Cancel" at bounding box center [630, 382] width 31 height 12
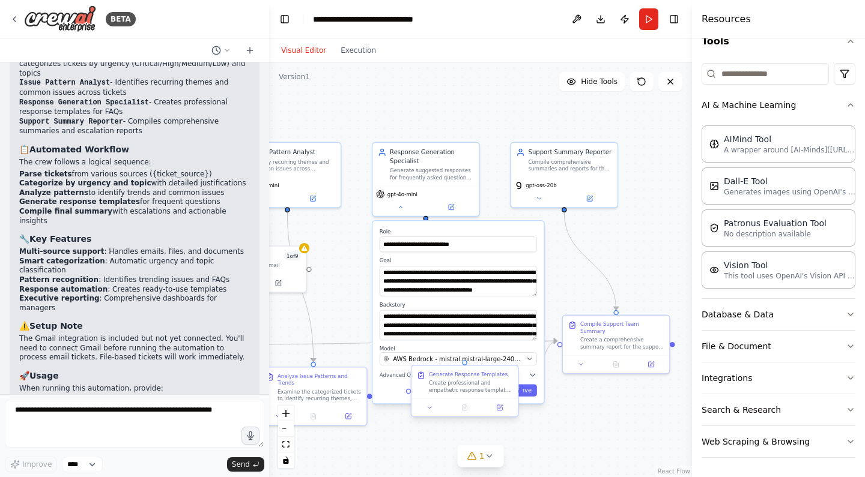
click at [472, 378] on div "Generate Response Templates Create professional and empathetic response templat…" at bounding box center [471, 382] width 84 height 22
click at [494, 387] on div "Create professional and empathetic response templates for frequently asked ques…" at bounding box center [475, 387] width 84 height 14
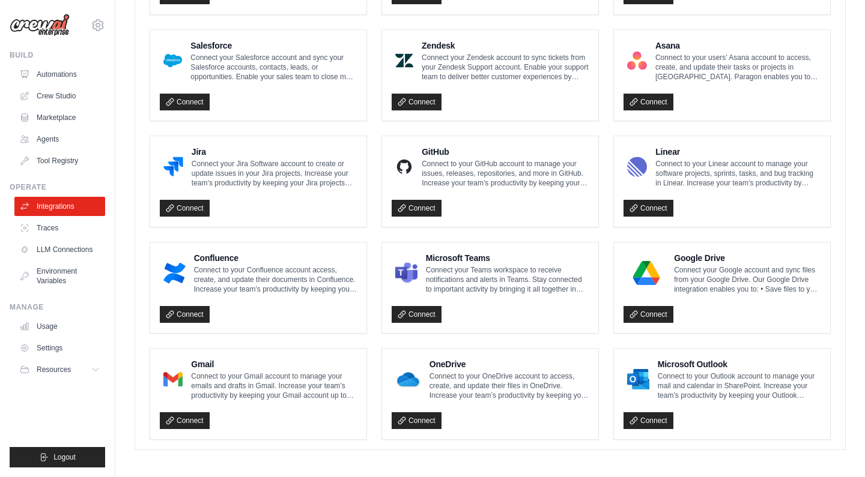
scroll to position [649, 0]
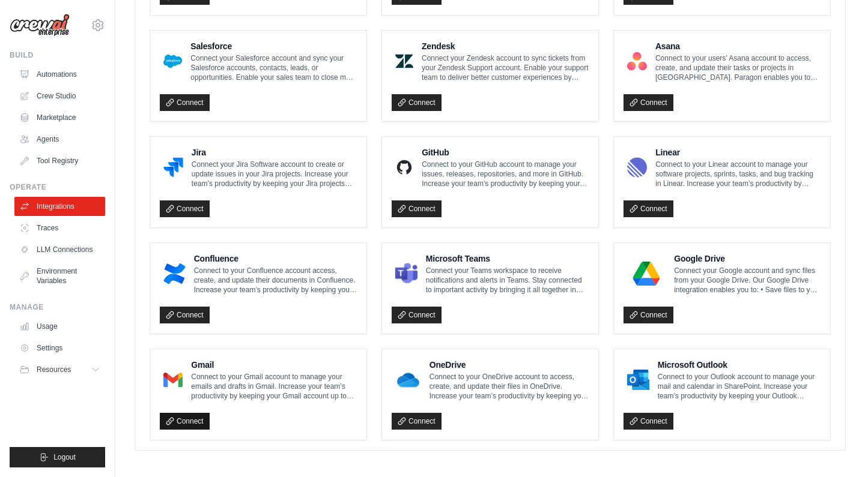
click at [178, 415] on link "Connect" at bounding box center [185, 421] width 50 height 17
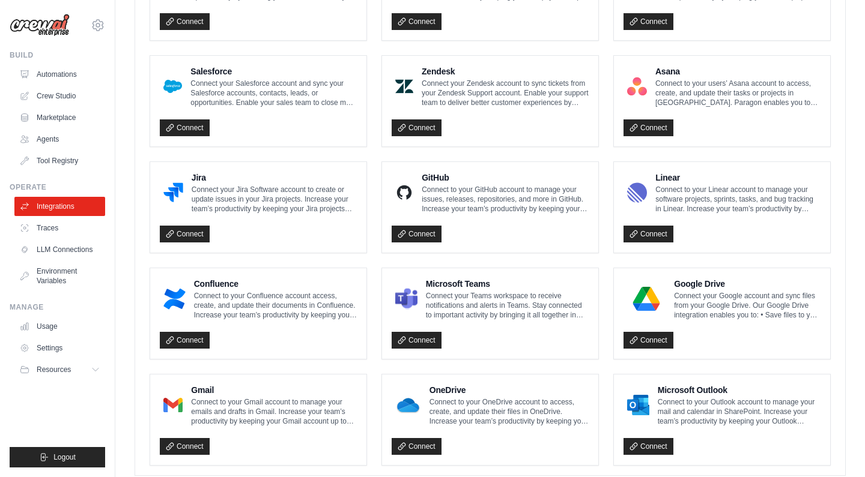
scroll to position [465, 0]
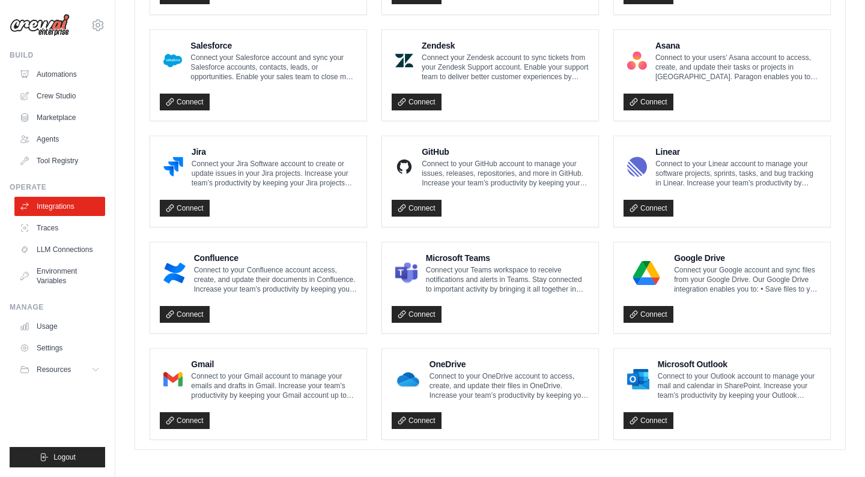
scroll to position [690, 0]
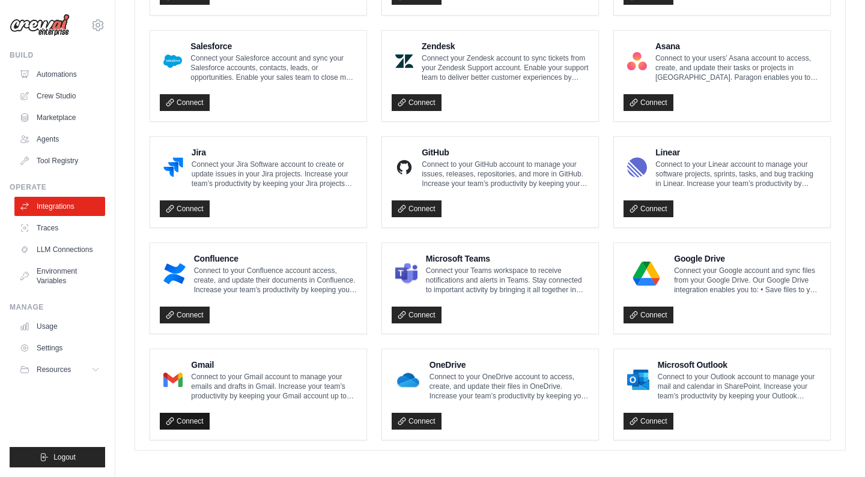
click at [179, 416] on link "Connect" at bounding box center [185, 421] width 50 height 17
